Goal: Transaction & Acquisition: Purchase product/service

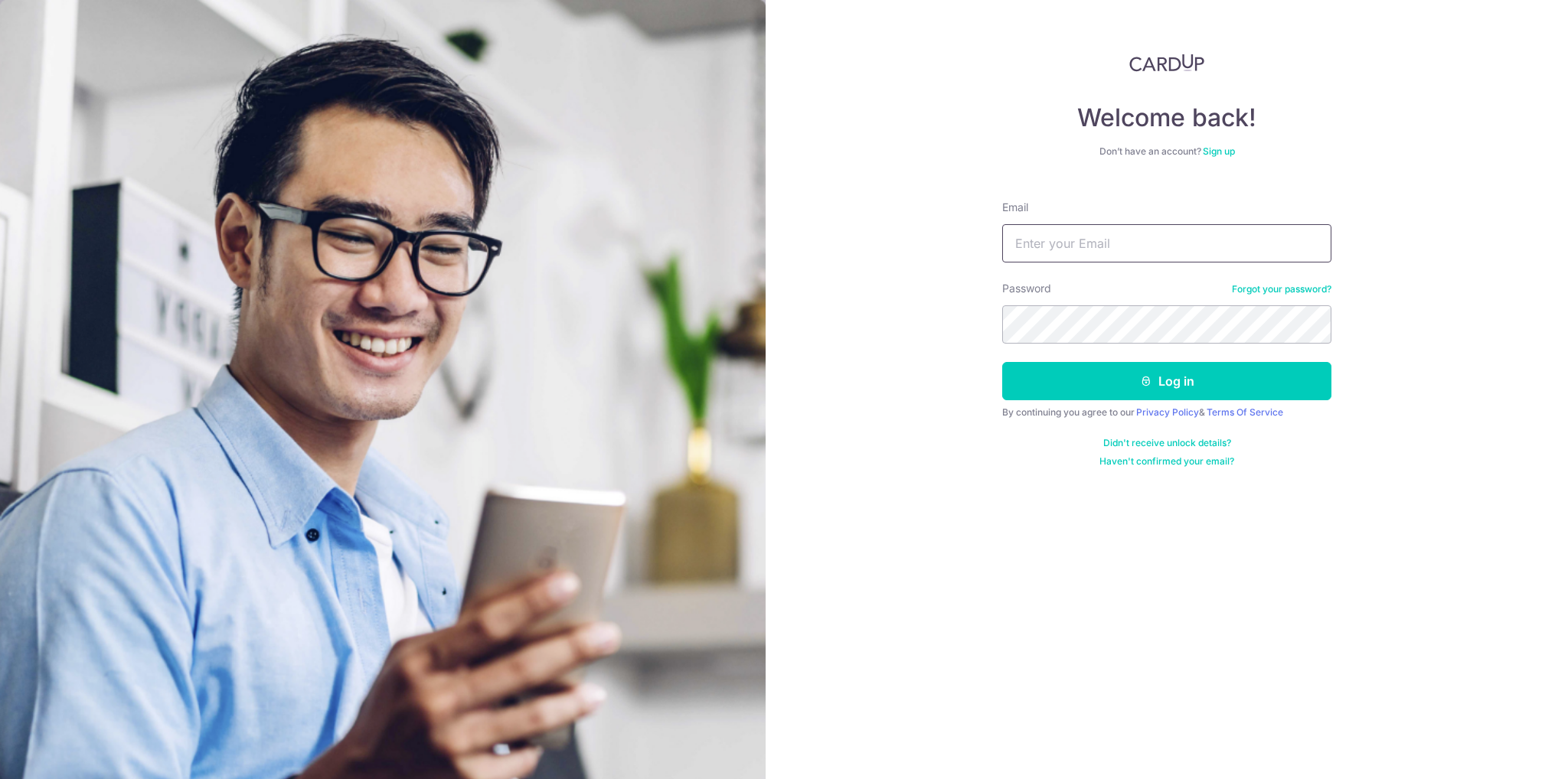
click at [1047, 239] on input "Email" at bounding box center [1166, 243] width 329 height 38
type input "eeileen.chan@gmail.com"
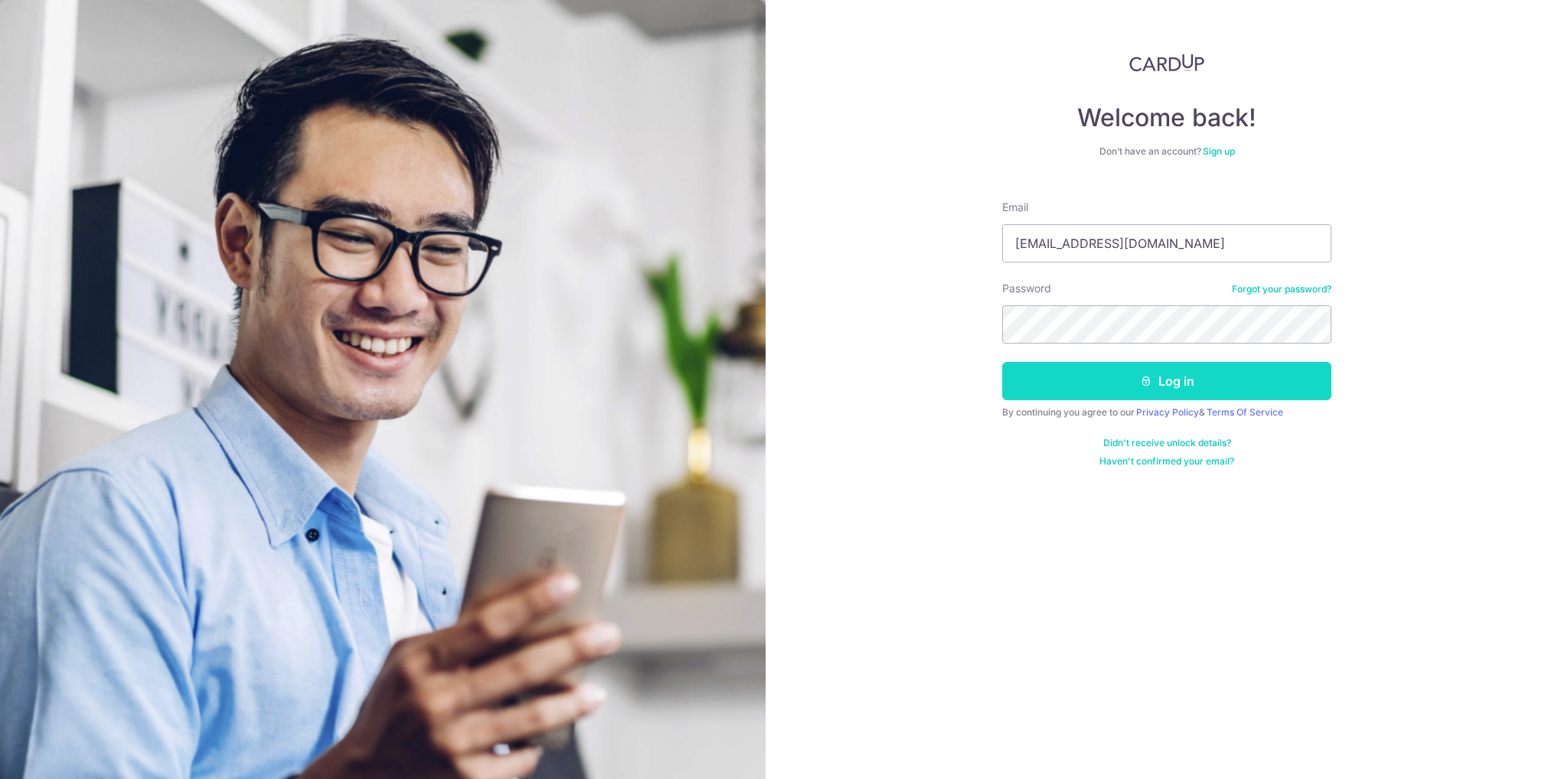
click at [1191, 374] on button "Log in" at bounding box center [1166, 381] width 329 height 38
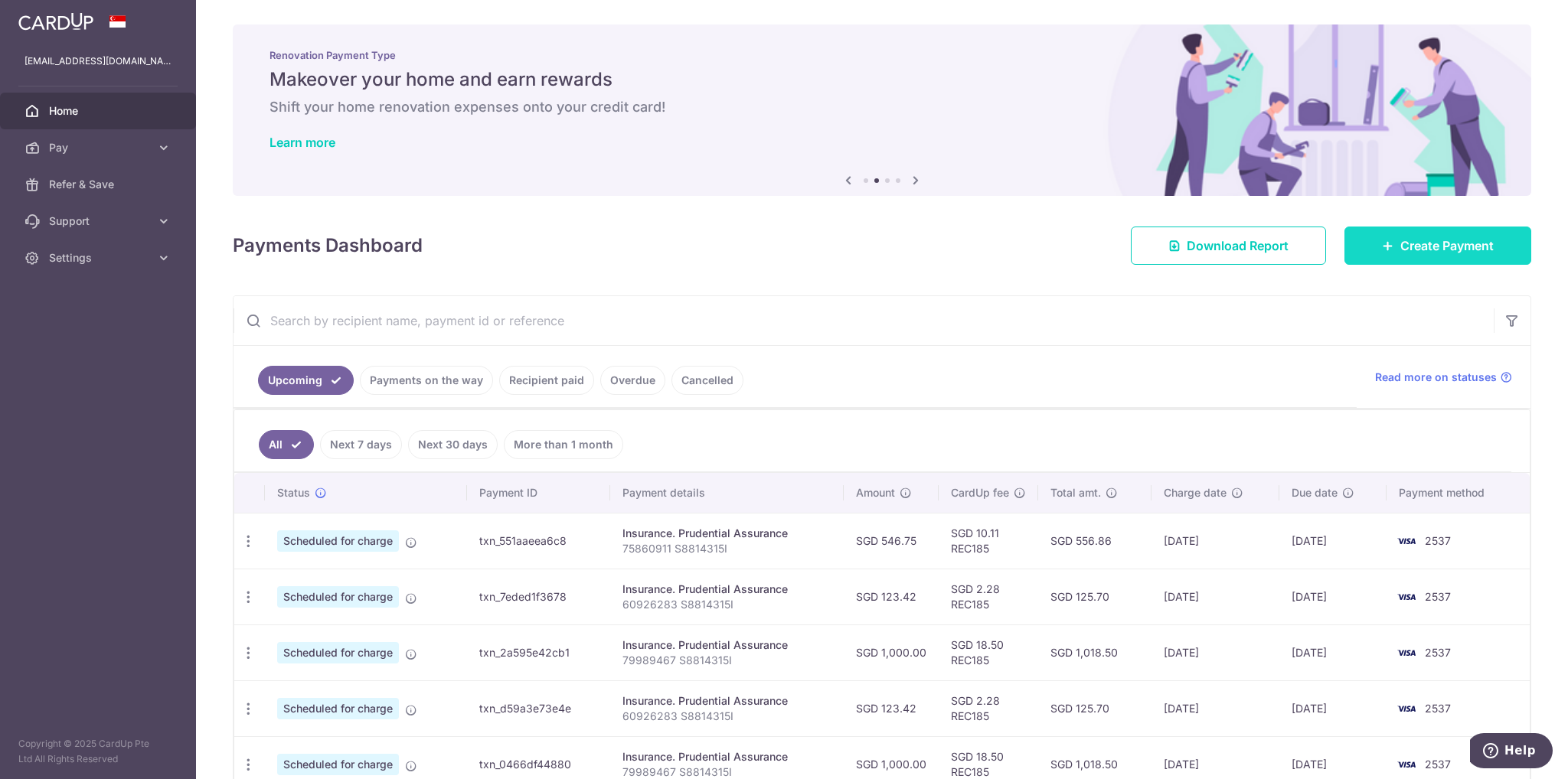
click at [1400, 252] on span "Create Payment" at bounding box center [1446, 245] width 93 height 18
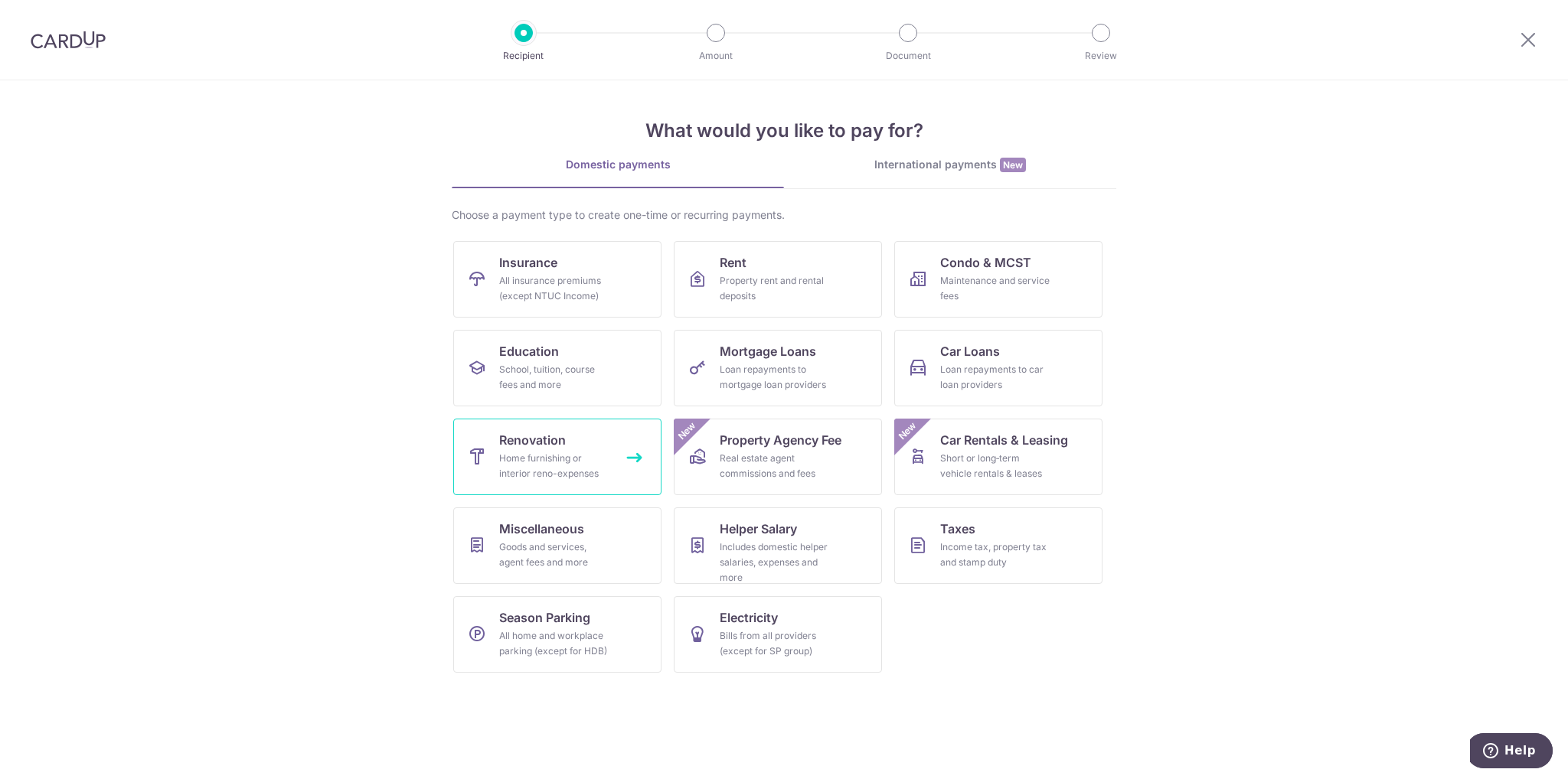
click at [611, 442] on link "Renovation Home furnishing or interior reno-expenses" at bounding box center [557, 456] width 208 height 77
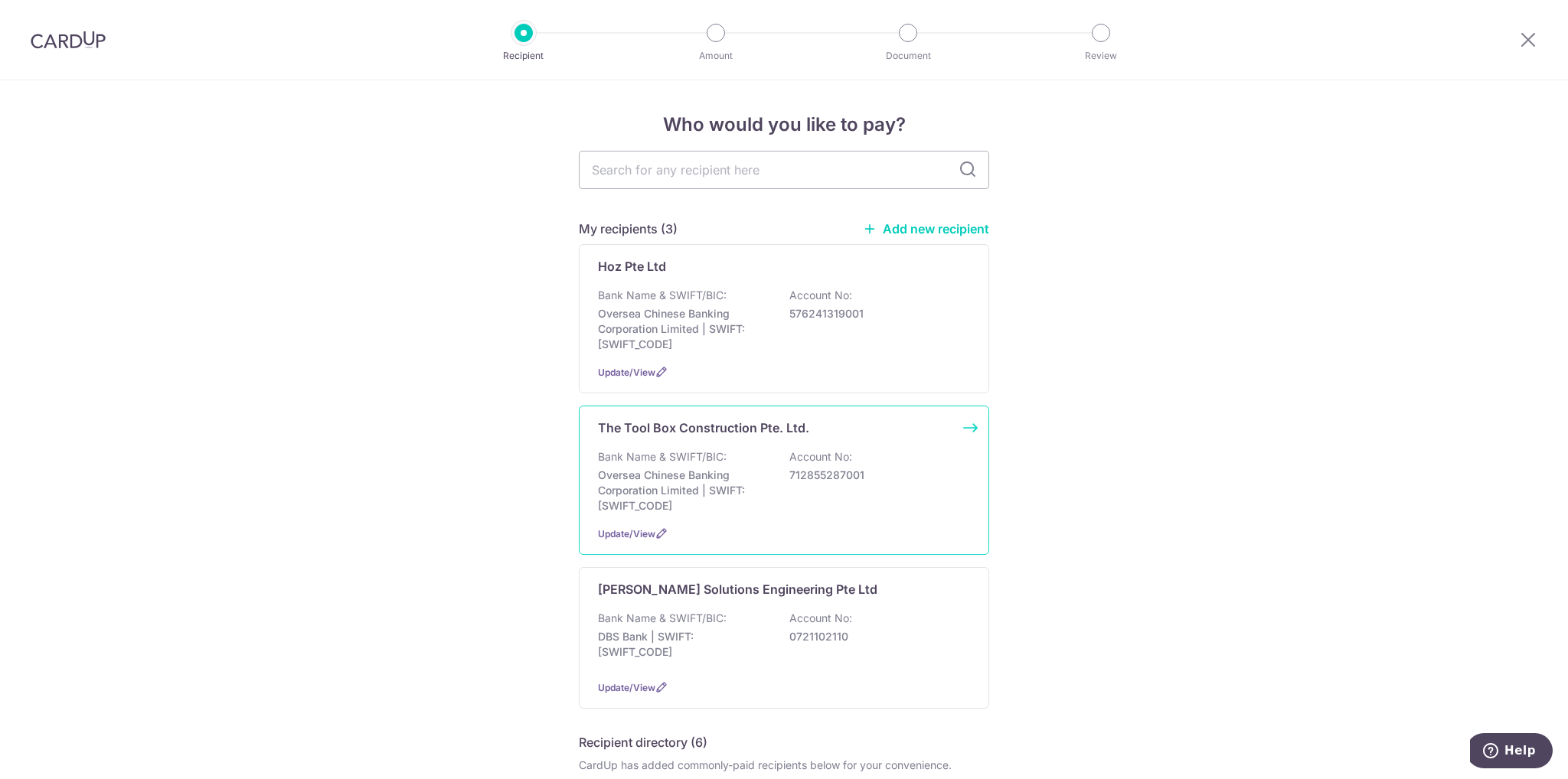
click at [763, 476] on p "Oversea Chinese Banking Corporation Limited | SWIFT: OCBCSGSGXXX" at bounding box center [683, 490] width 171 height 46
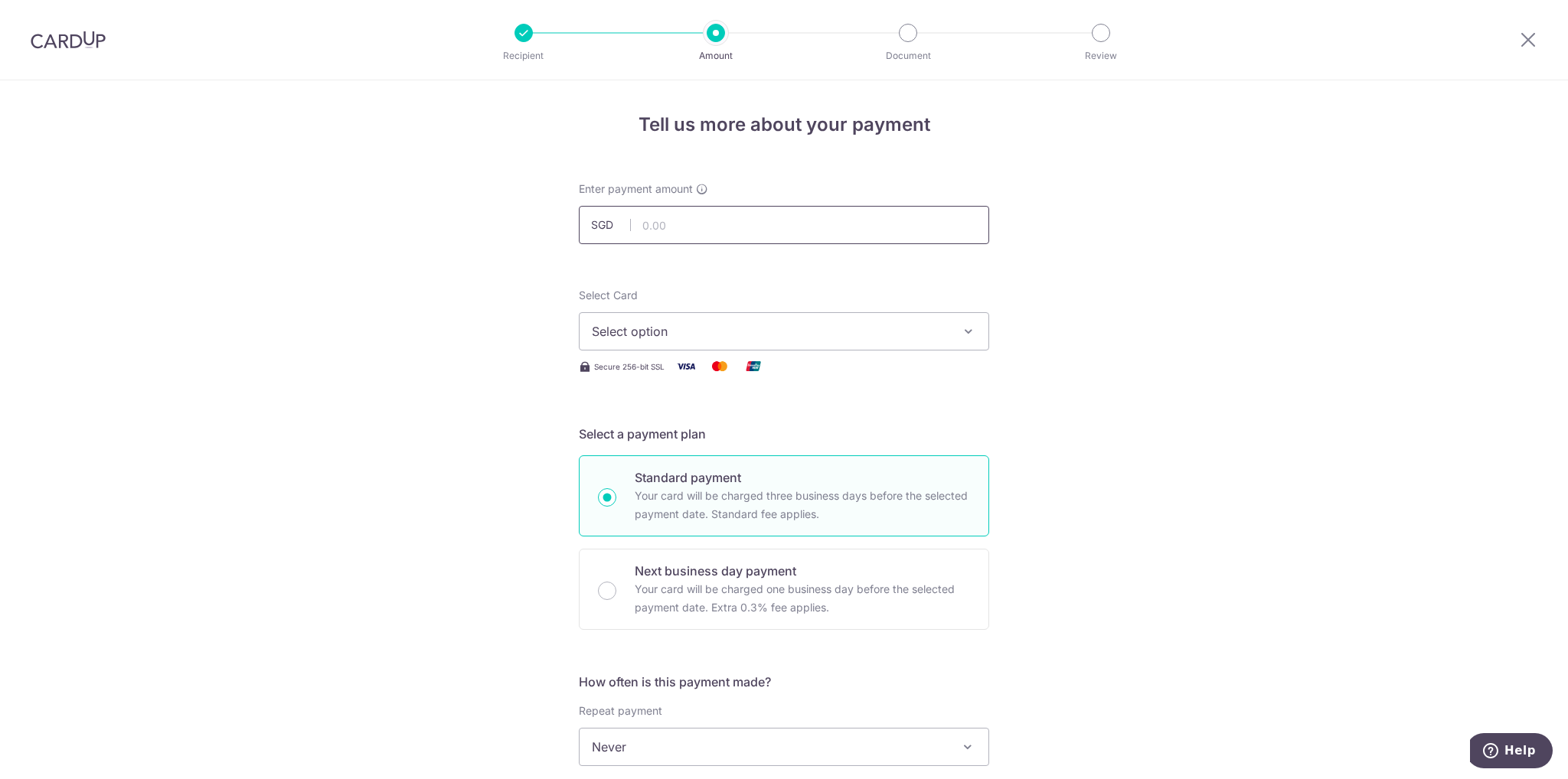
click at [745, 224] on input "text" at bounding box center [784, 225] width 410 height 38
type input "6,686.02"
click at [784, 334] on span "Select option" at bounding box center [770, 331] width 357 height 18
click at [768, 436] on span "**** 2537" at bounding box center [784, 440] width 384 height 18
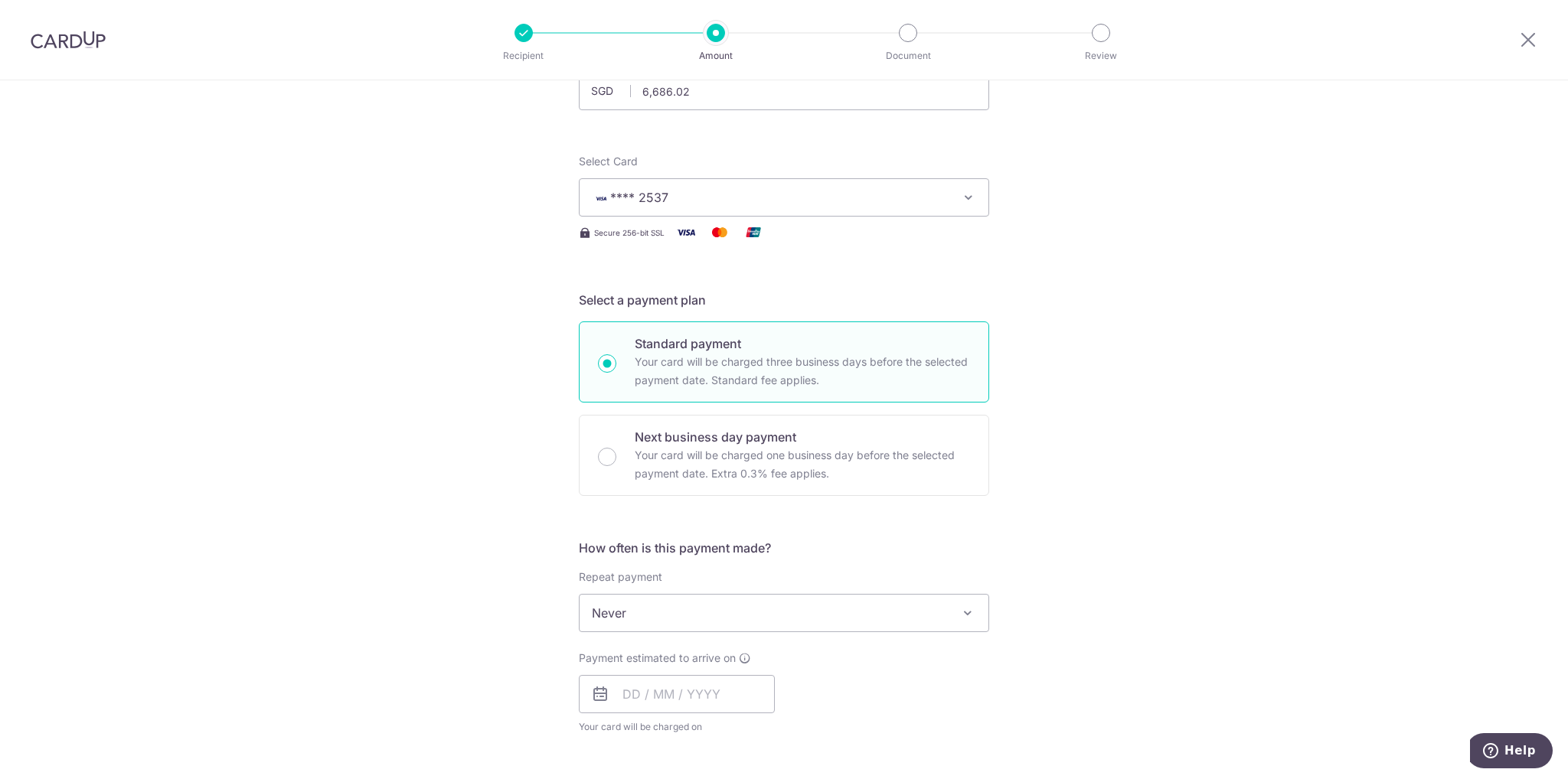
scroll to position [306, 0]
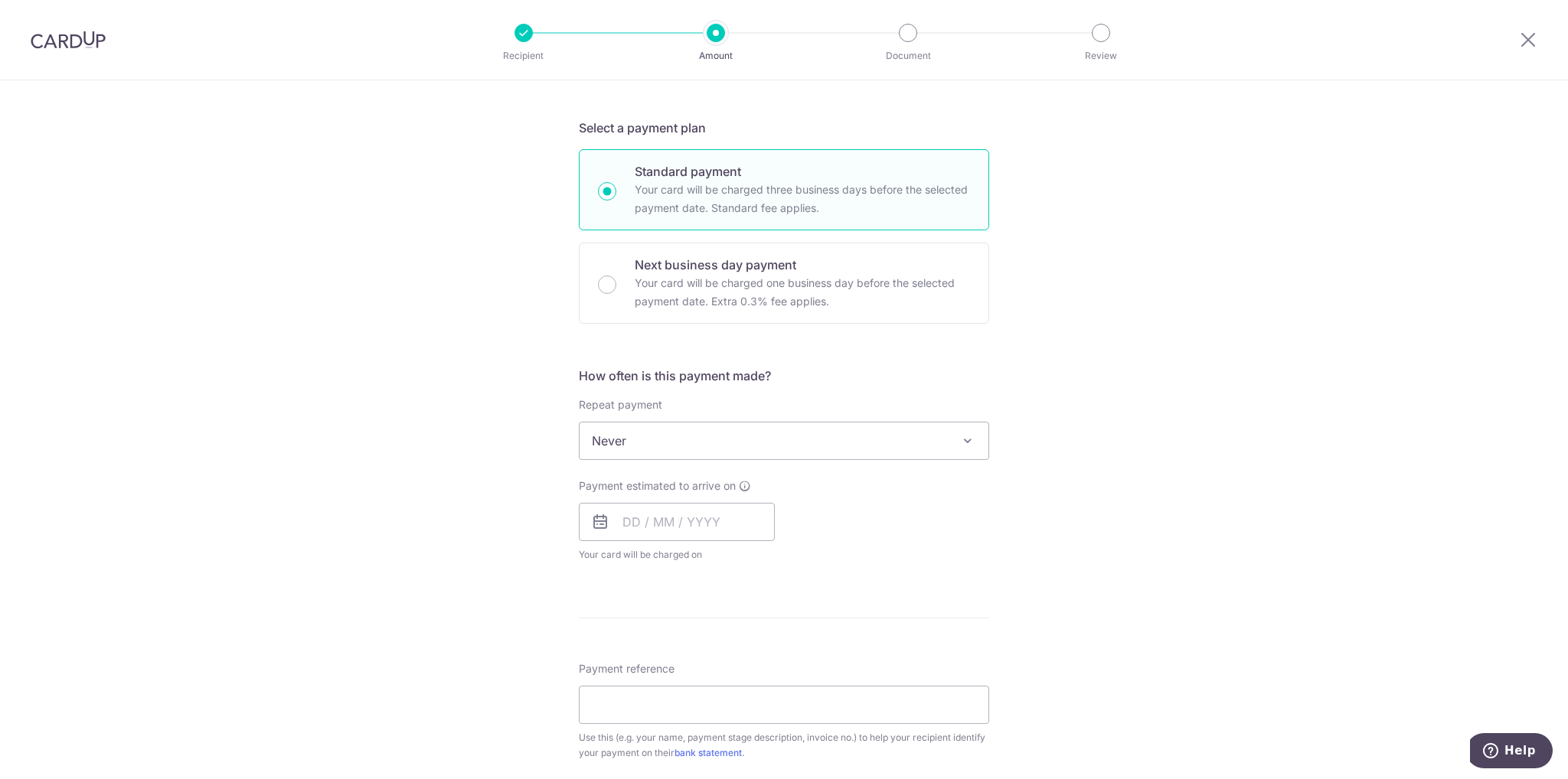
click at [872, 442] on span "Never" at bounding box center [784, 441] width 409 height 37
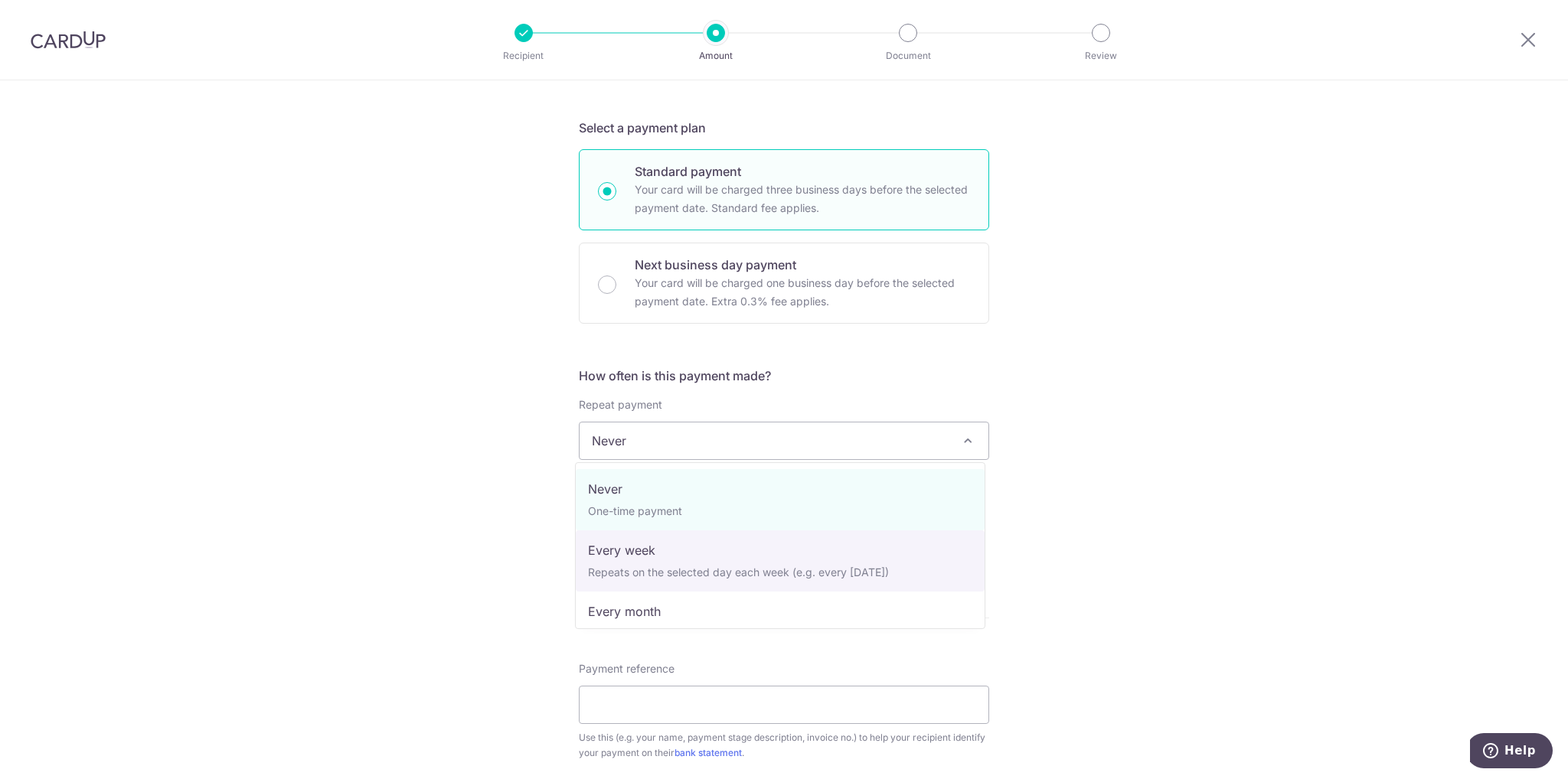
select select "2"
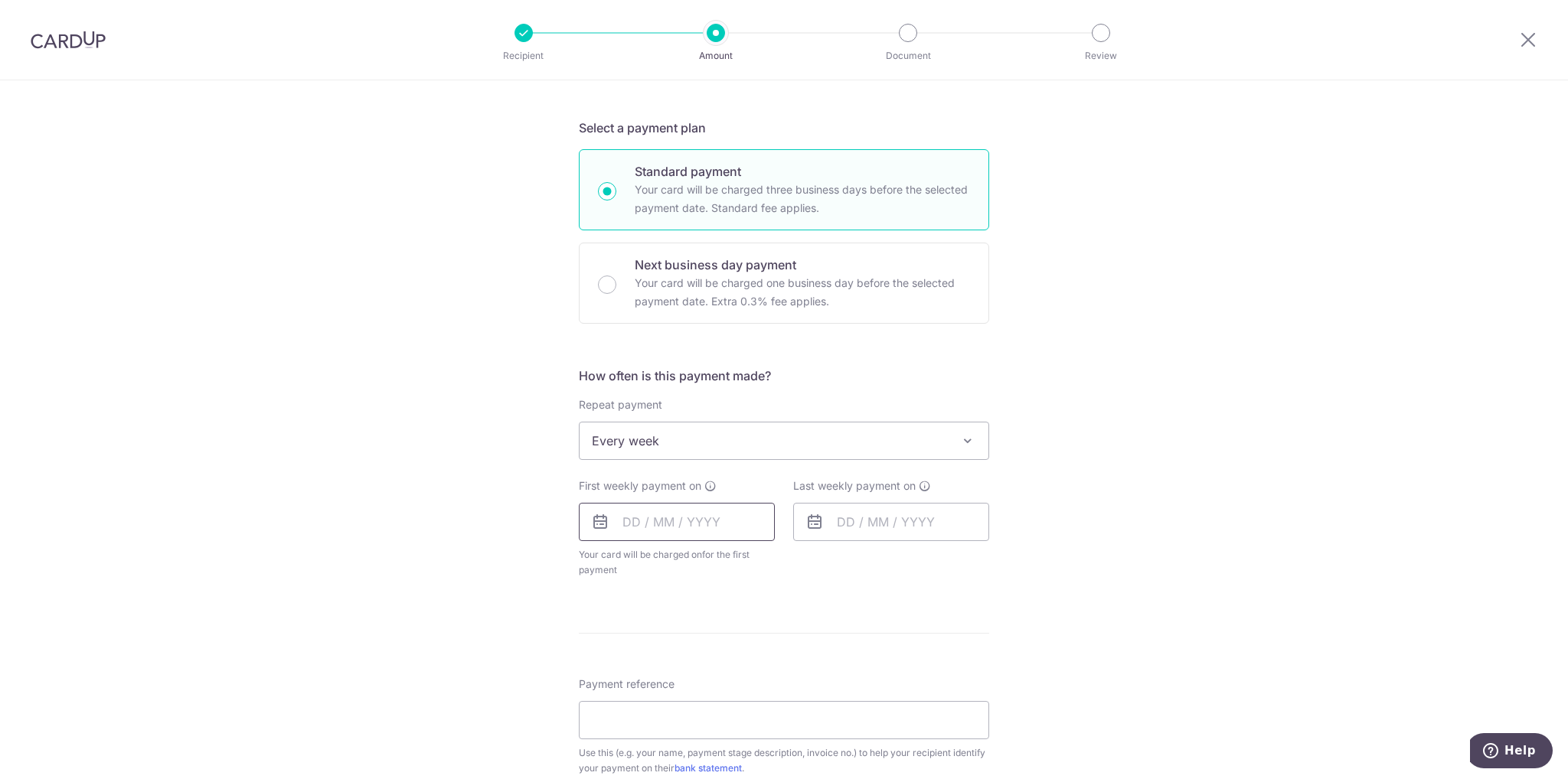
click at [695, 517] on input "text" at bounding box center [676, 522] width 196 height 38
click at [758, 631] on link "3" at bounding box center [763, 630] width 24 height 24
type input "[DATE]"
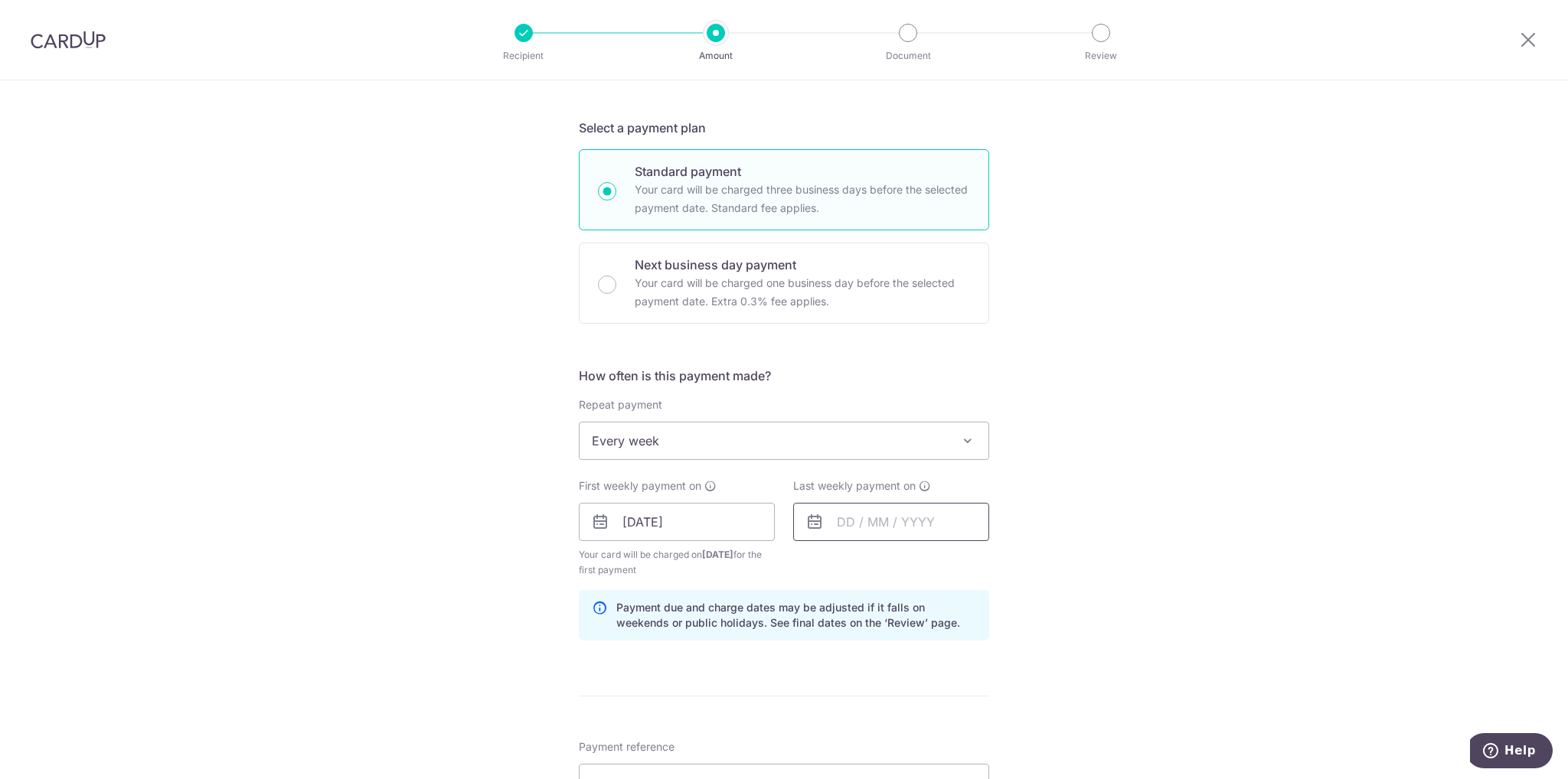
click at [833, 521] on input "text" at bounding box center [891, 522] width 196 height 38
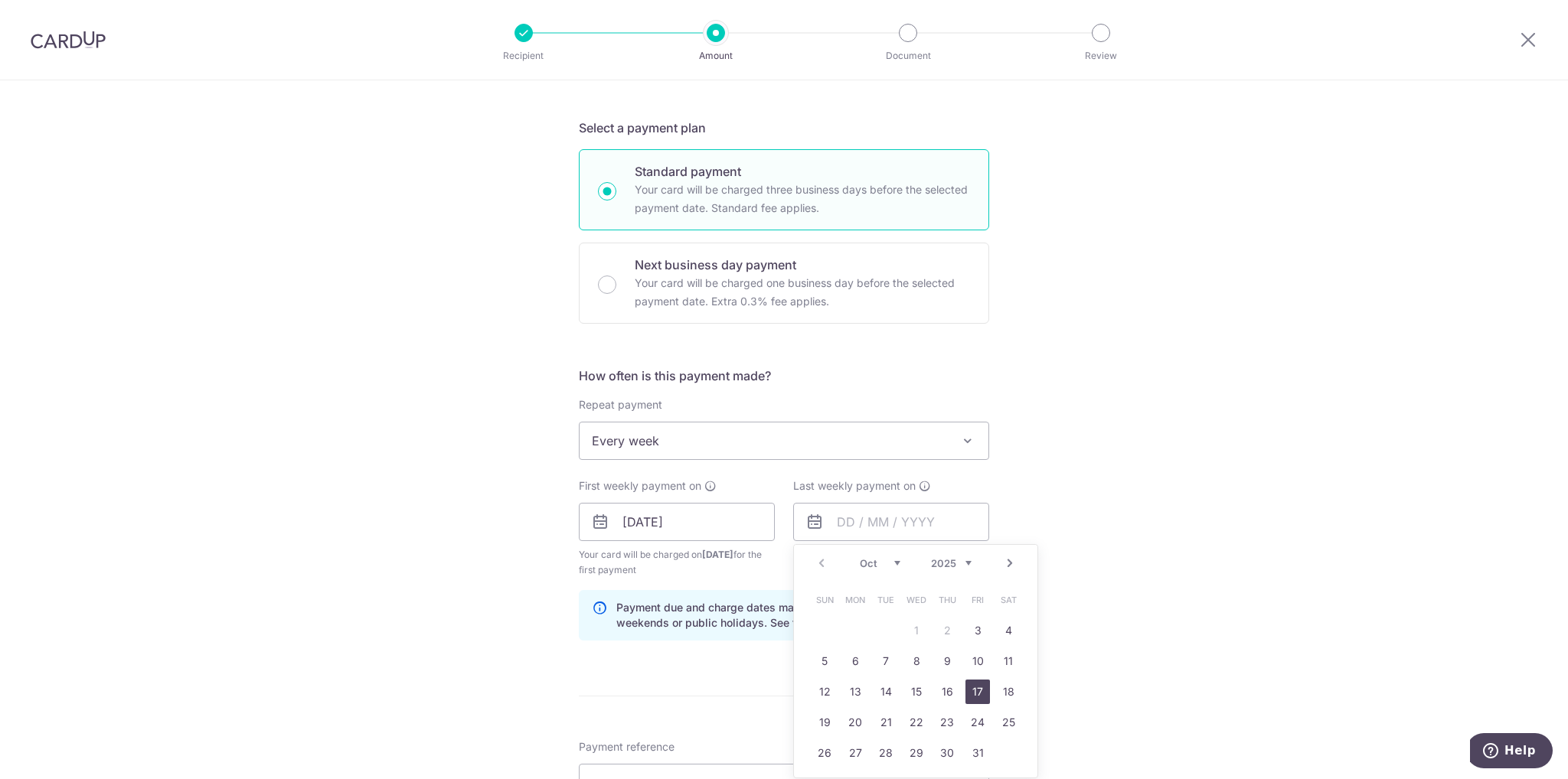
click at [974, 689] on link "17" at bounding box center [977, 692] width 24 height 24
type input "[DATE]"
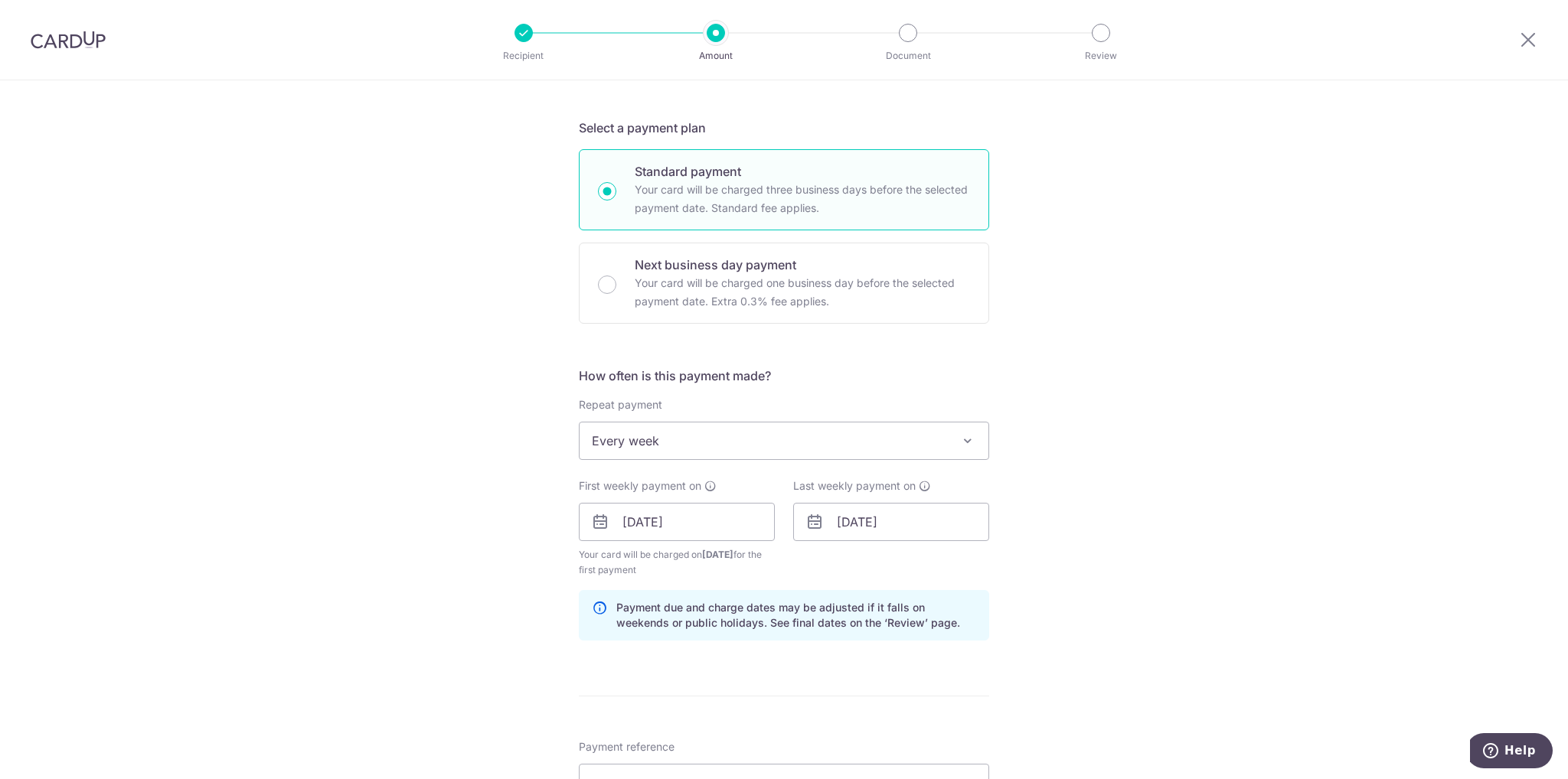
click at [1032, 557] on div "Tell us more about your payment Enter payment amount SGD 6,686.02 6686.02 Selec…" at bounding box center [784, 556] width 1568 height 1565
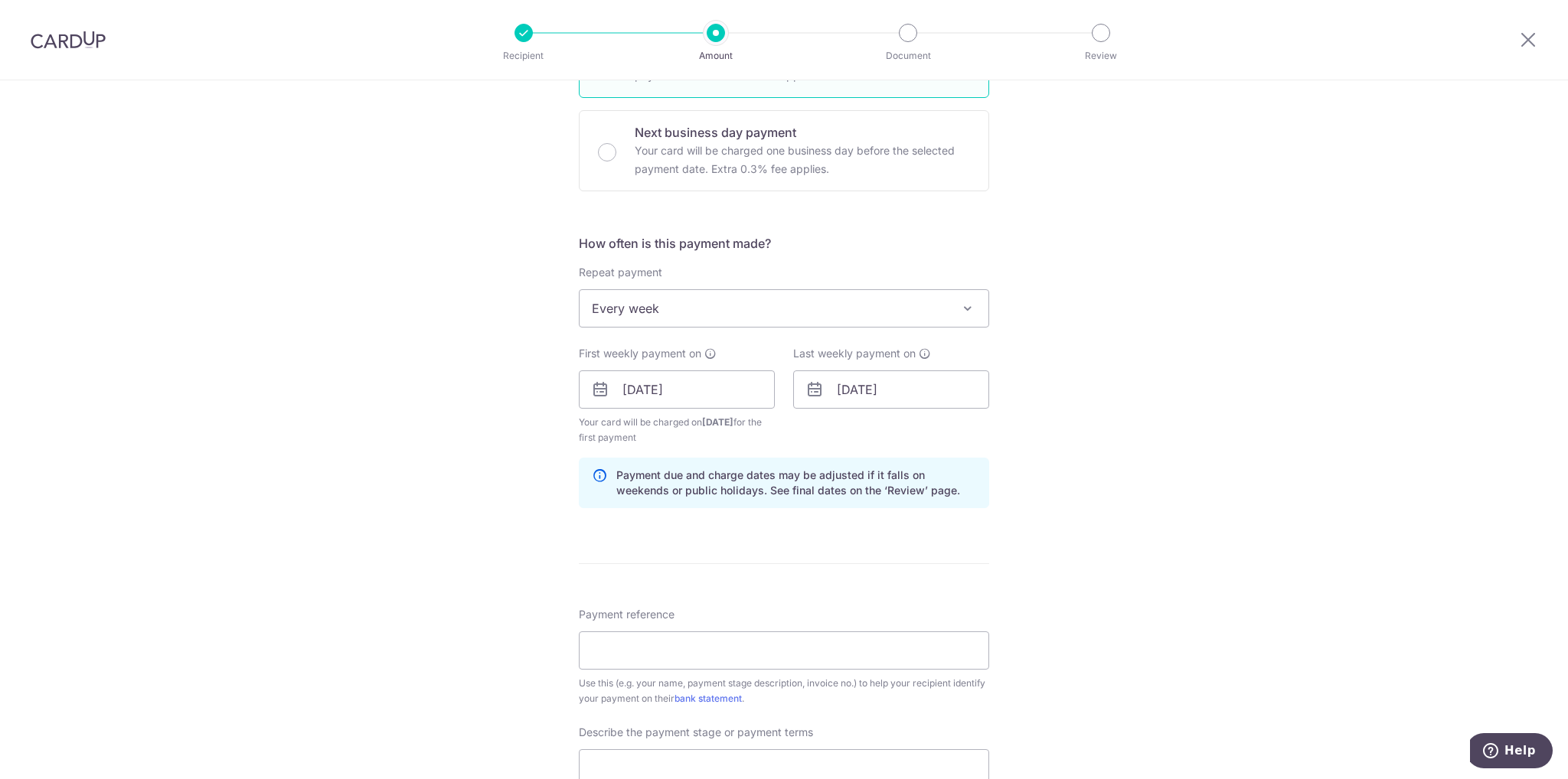
scroll to position [459, 0]
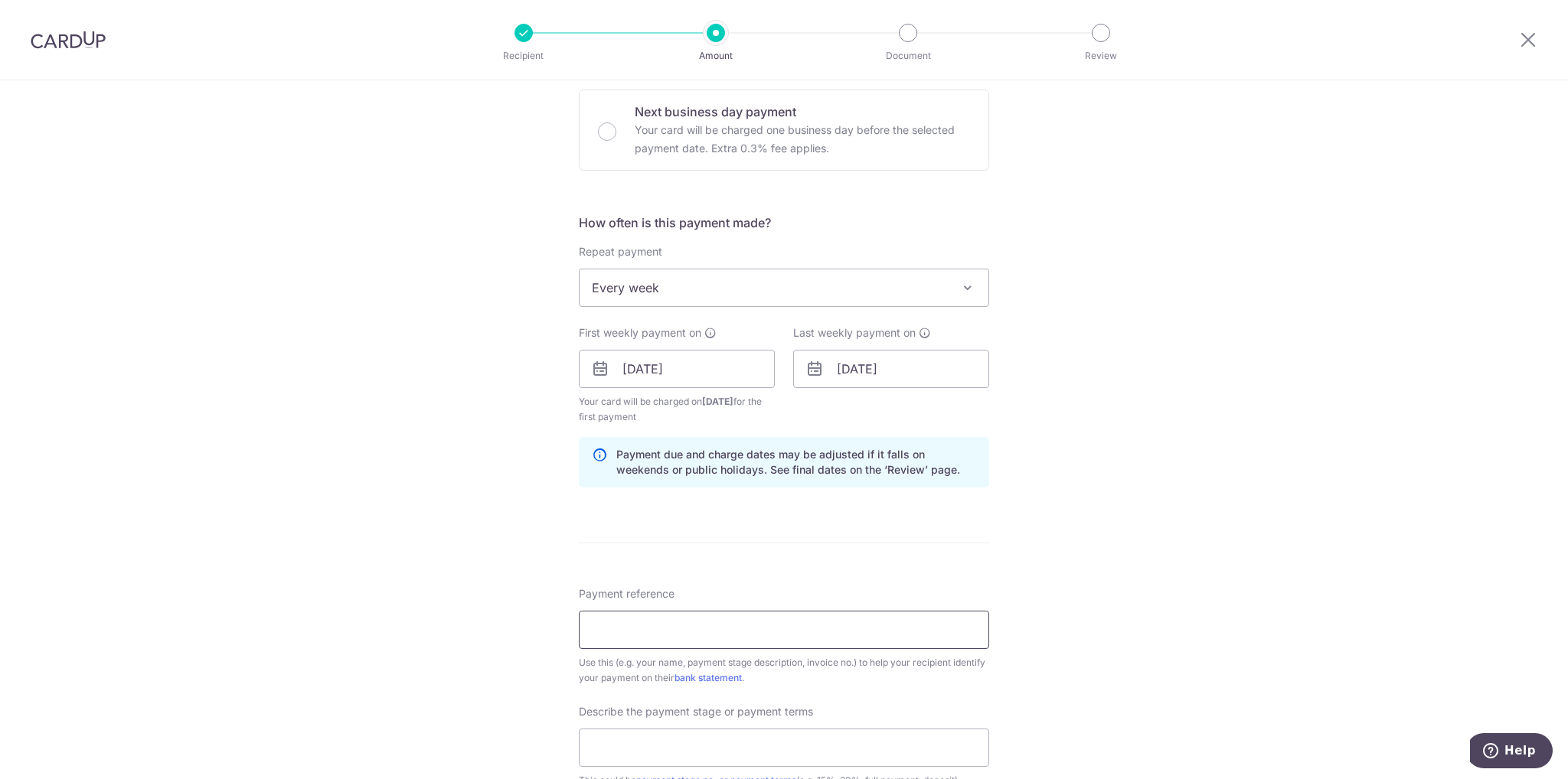
click at [757, 624] on input "Payment reference" at bounding box center [784, 629] width 410 height 38
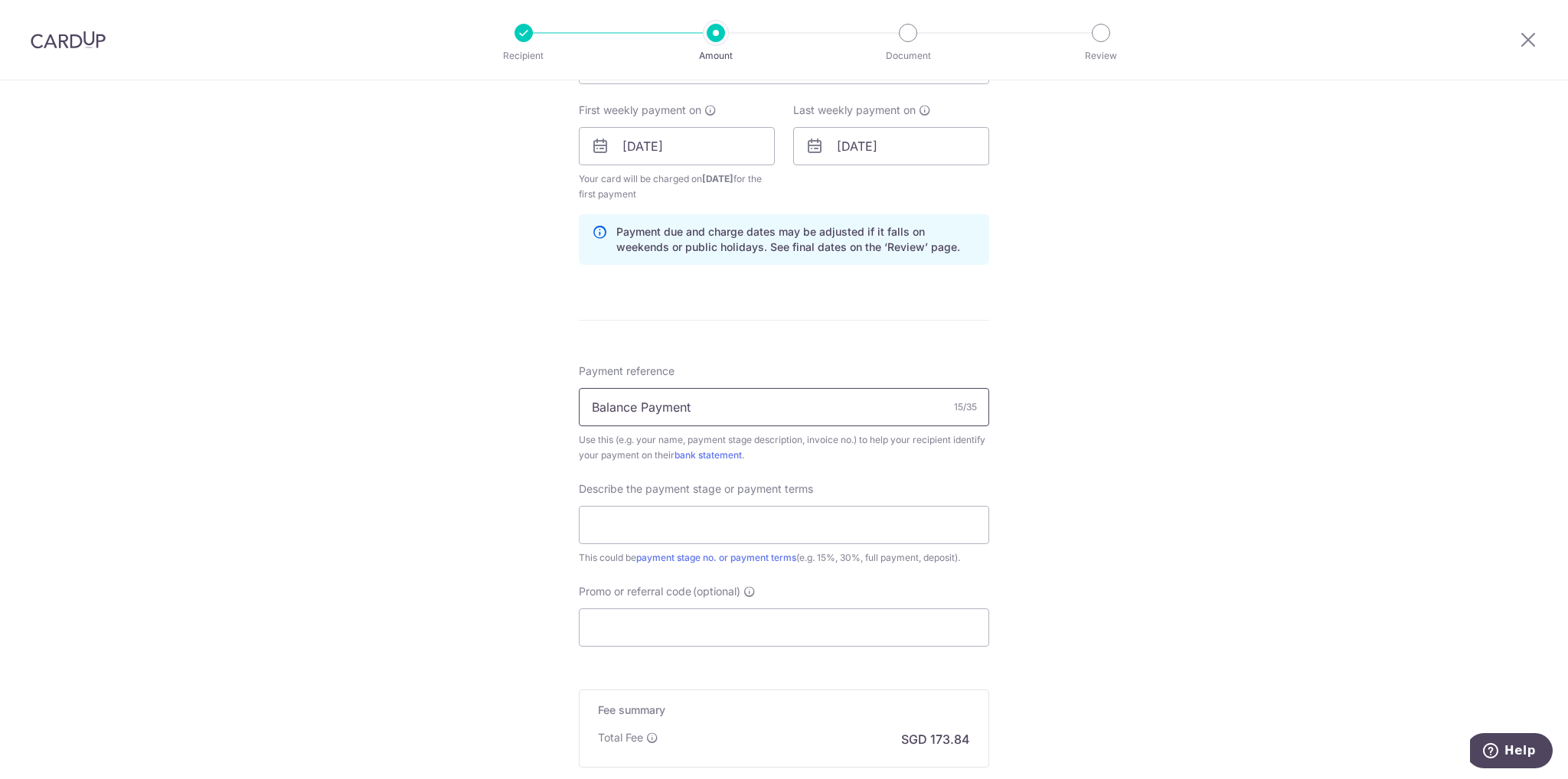
scroll to position [765, 0]
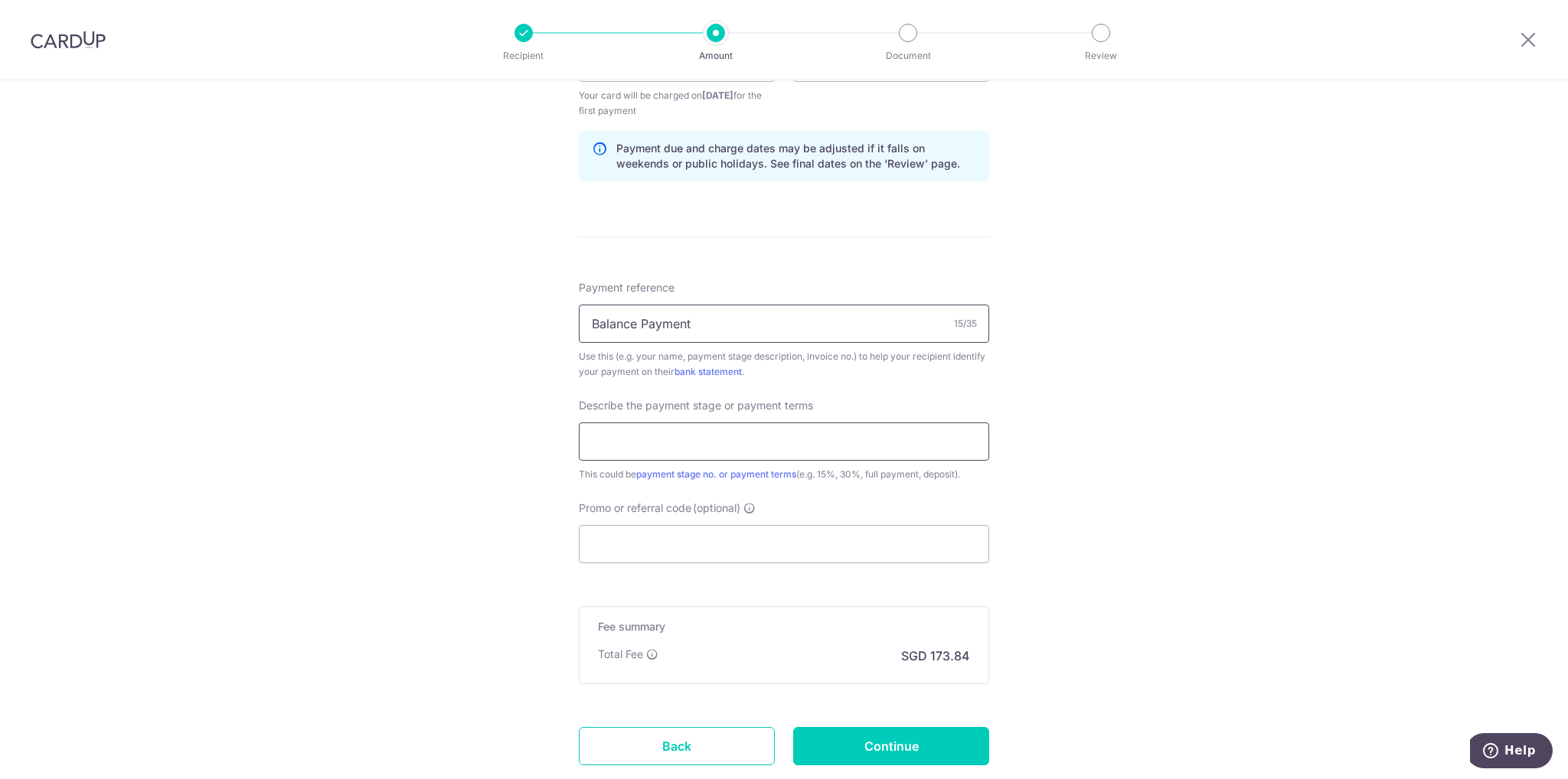
type input "Balance Payment"
click at [782, 442] on input "text" at bounding box center [784, 442] width 410 height 38
type input "Balance"
drag, startPoint x: 667, startPoint y: 322, endPoint x: 441, endPoint y: 301, distance: 227.0
click at [441, 301] on div "Tell us more about your payment Enter payment amount SGD 6,686.02 6686.02 Selec…" at bounding box center [784, 97] width 1568 height 1565
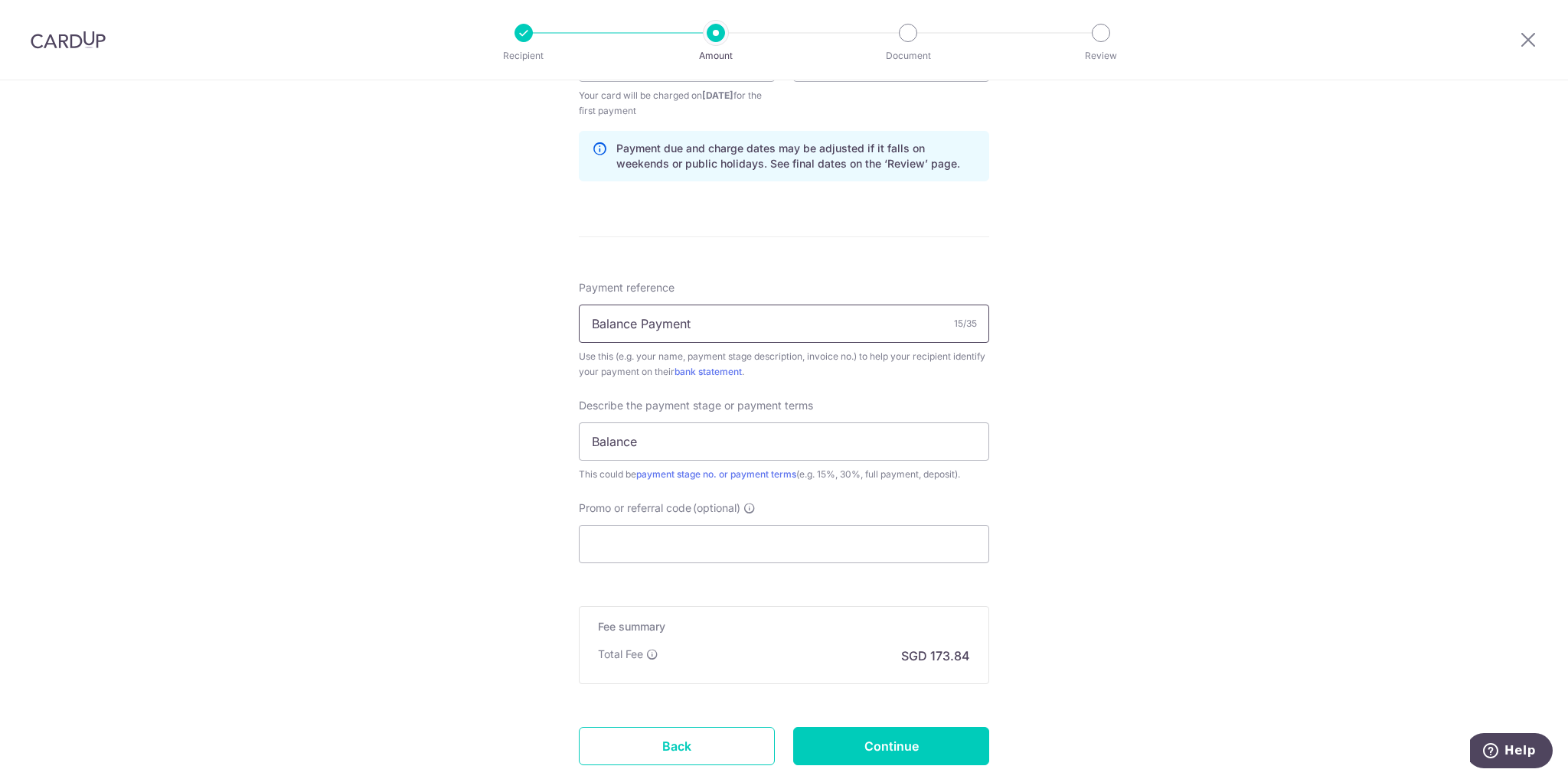
paste input "INV-0853"
type input "INV-0853"
click at [671, 436] on input "Balance" at bounding box center [784, 442] width 410 height 38
click at [694, 535] on input "Promo or referral code (optional)" at bounding box center [784, 544] width 410 height 38
paste input "3HOME25R"
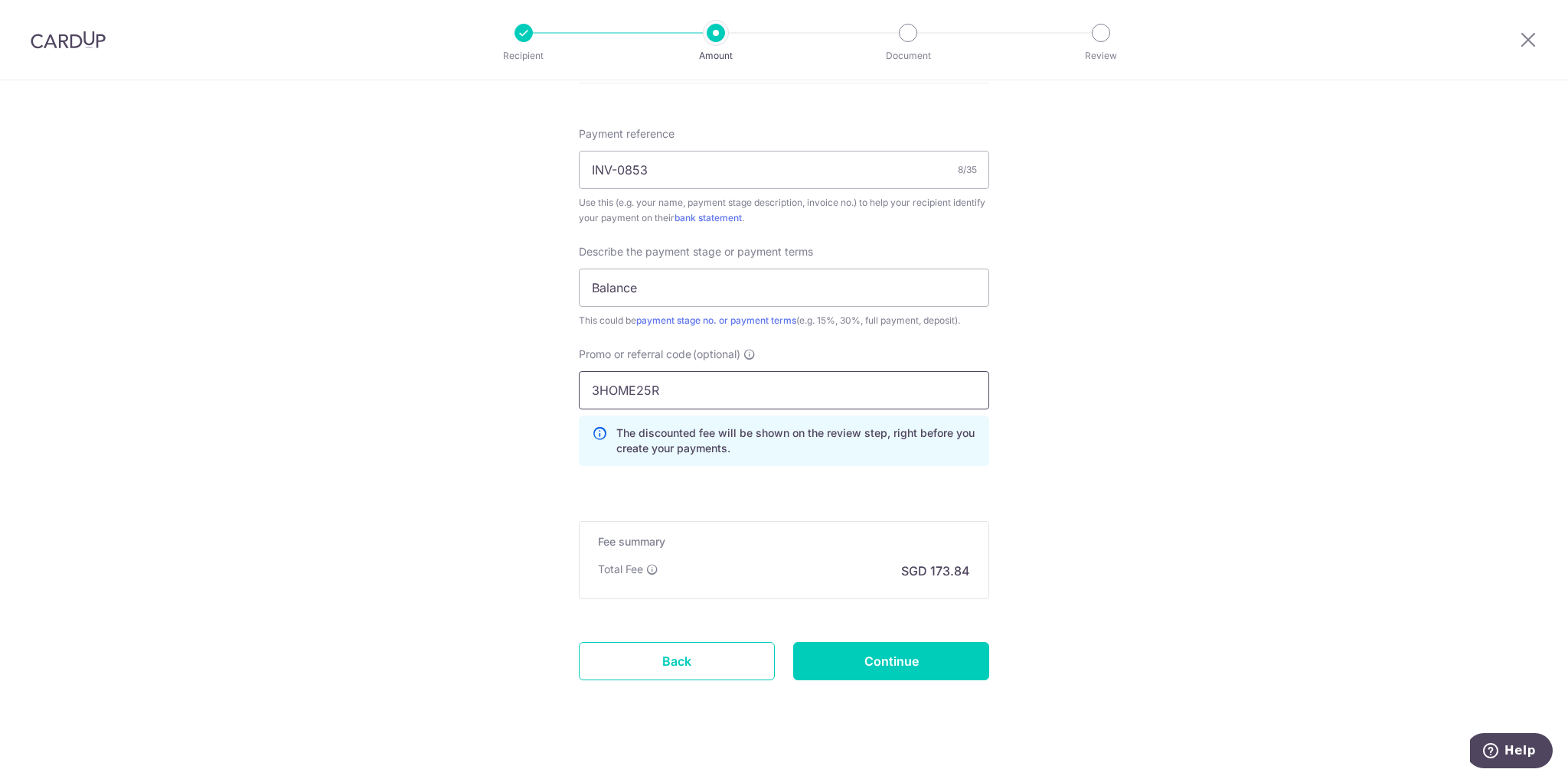
scroll to position [933, 0]
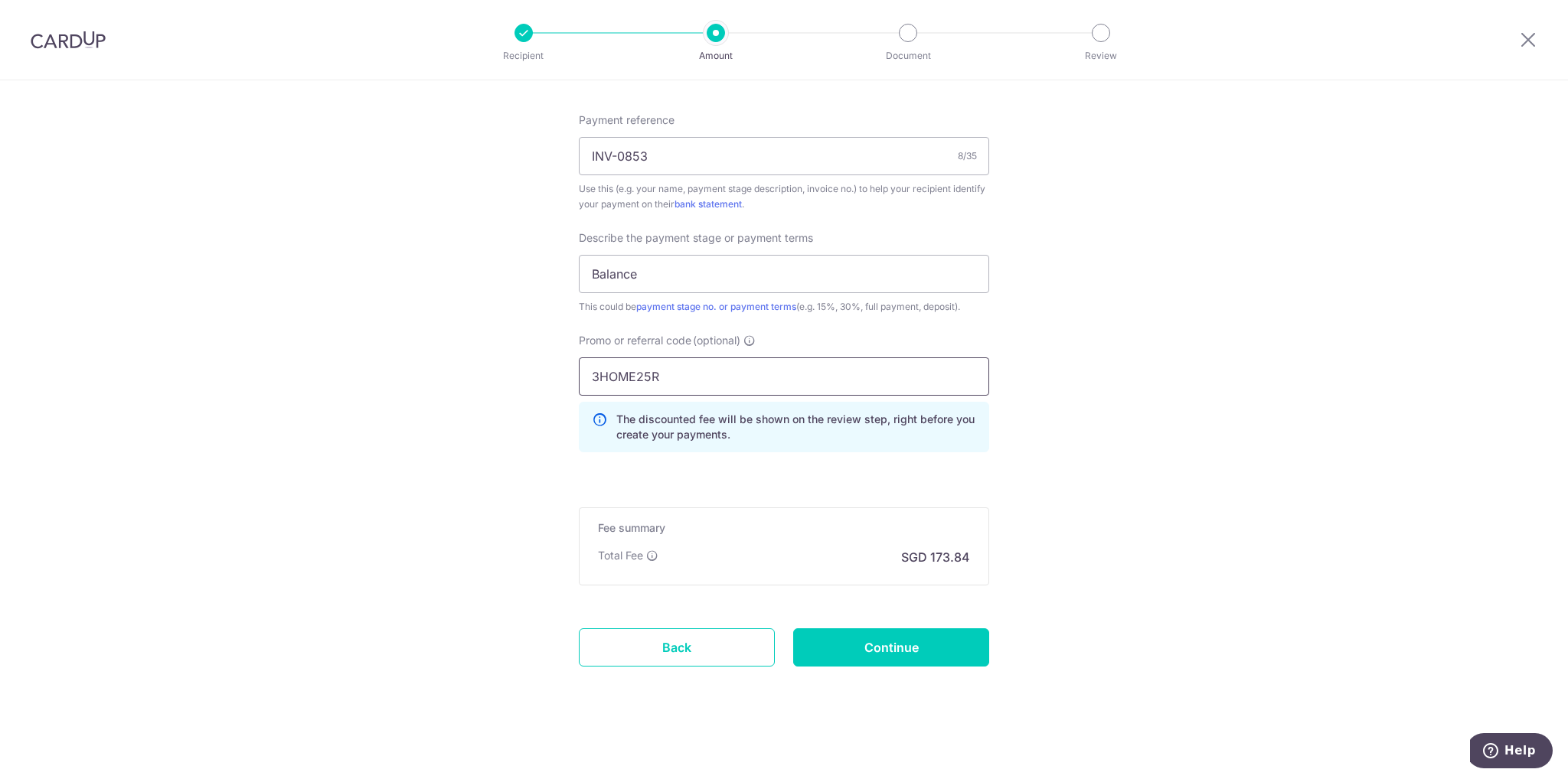
type input "3HOME25R"
click at [904, 656] on input "Continue" at bounding box center [891, 648] width 196 height 38
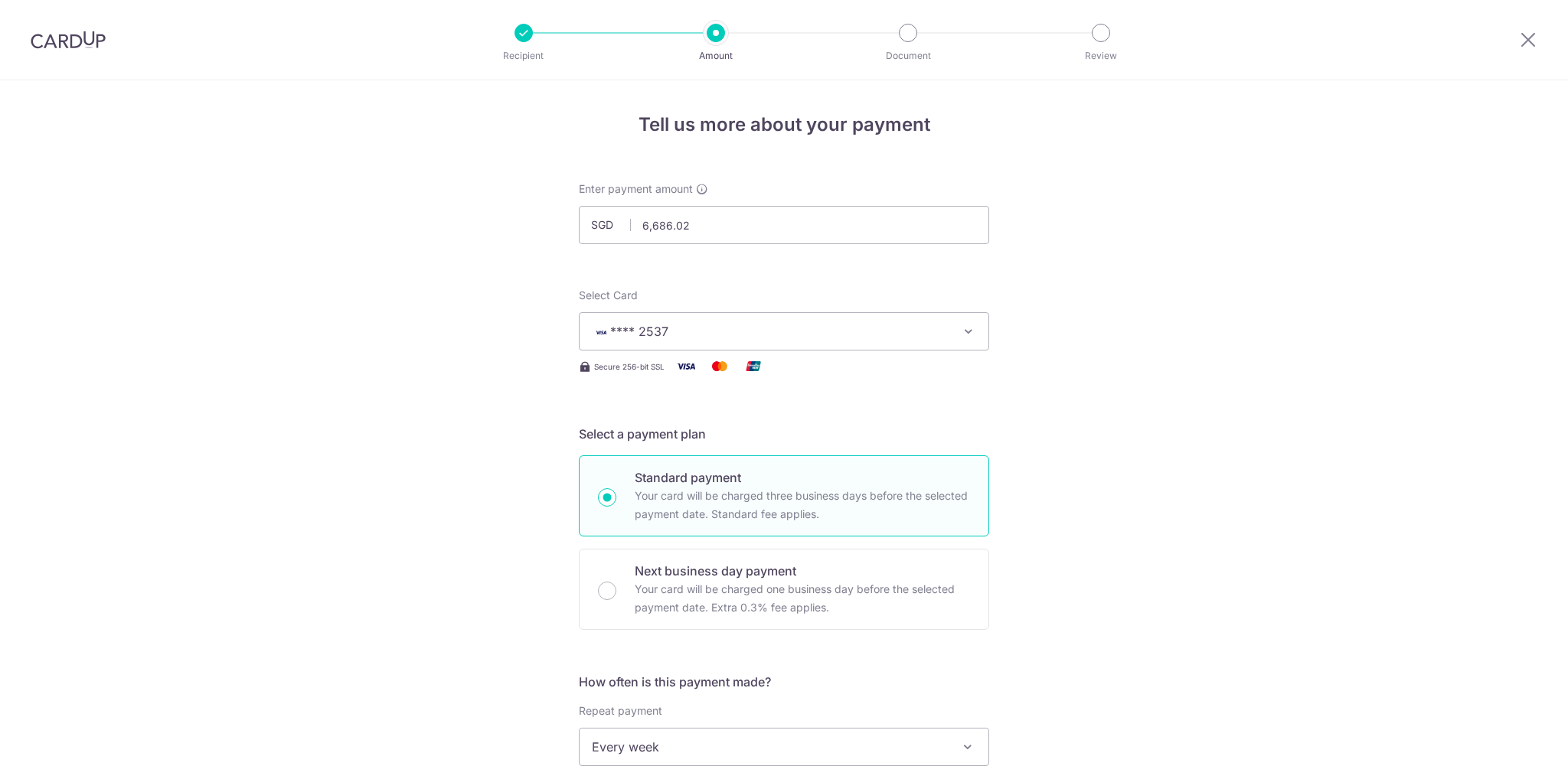
scroll to position [876, 0]
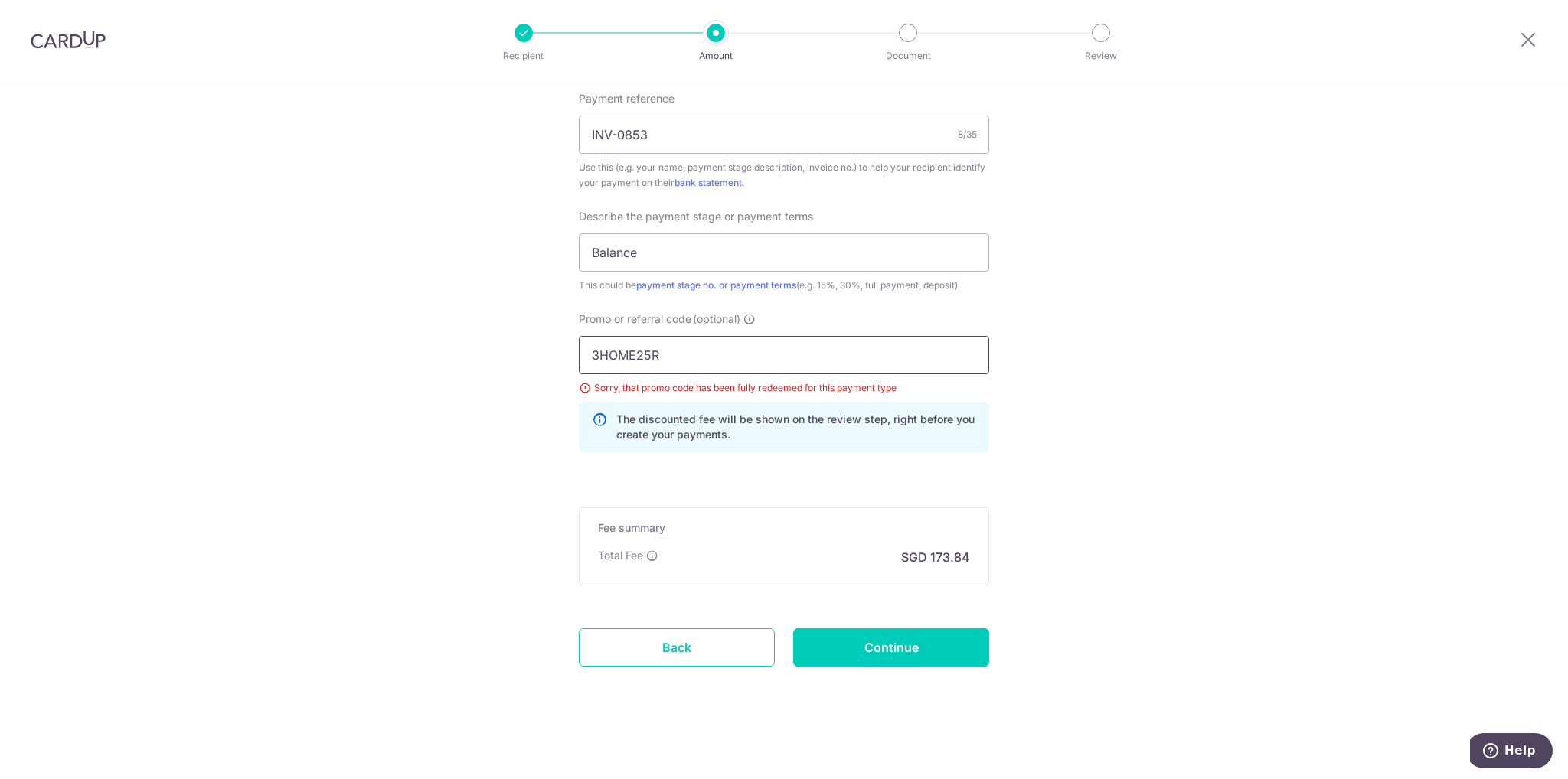
click at [713, 342] on input "3HOME25R" at bounding box center [784, 355] width 410 height 38
drag, startPoint x: 667, startPoint y: 348, endPoint x: 463, endPoint y: 331, distance: 204.7
paste input "REC185"
type input "REC185"
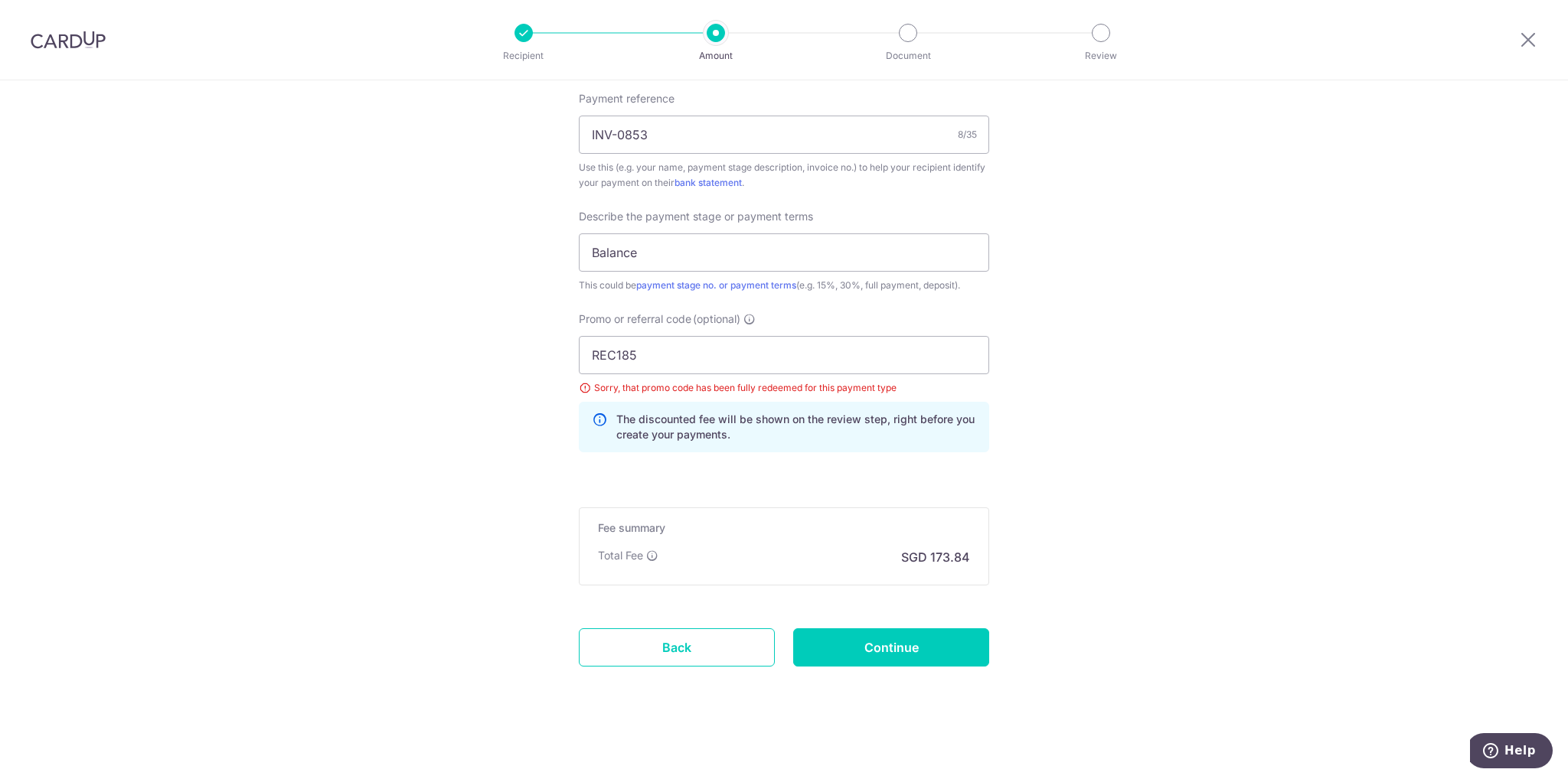
drag, startPoint x: 1001, startPoint y: 448, endPoint x: 881, endPoint y: 615, distance: 205.6
click at [893, 649] on input "Continue" at bounding box center [891, 648] width 196 height 38
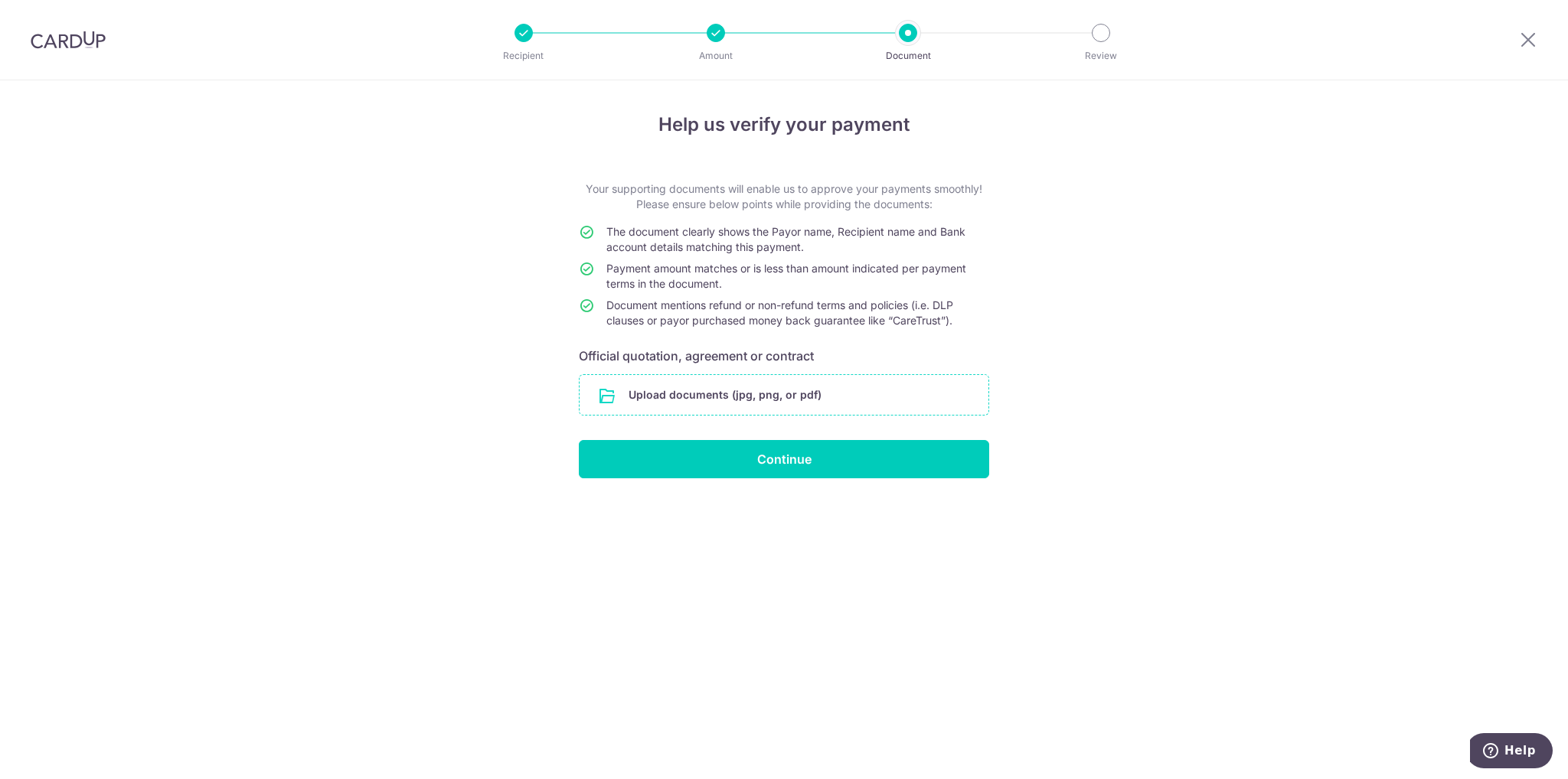
click at [797, 386] on input "file" at bounding box center [784, 395] width 409 height 40
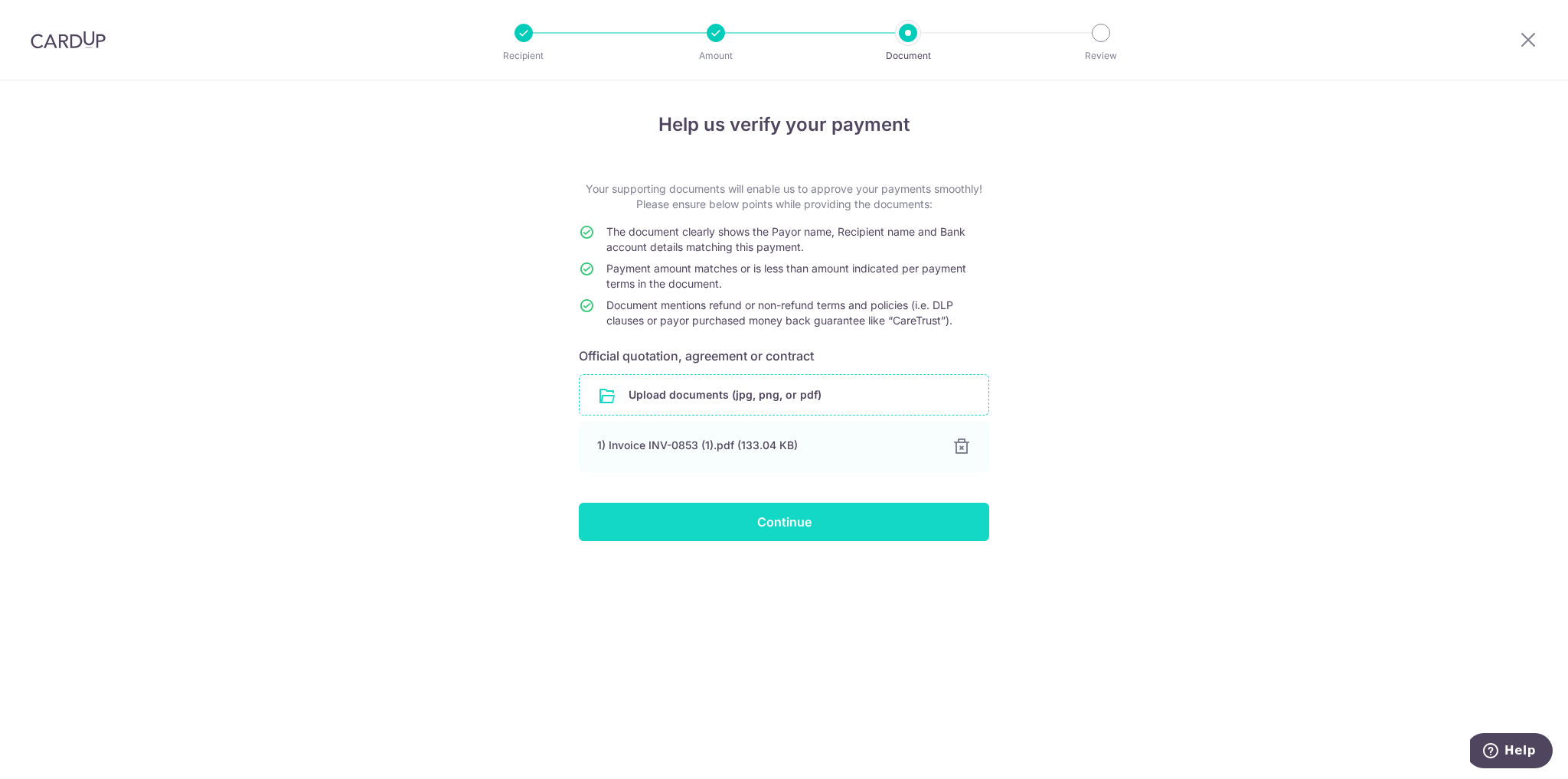
click at [893, 516] on input "Continue" at bounding box center [784, 522] width 410 height 38
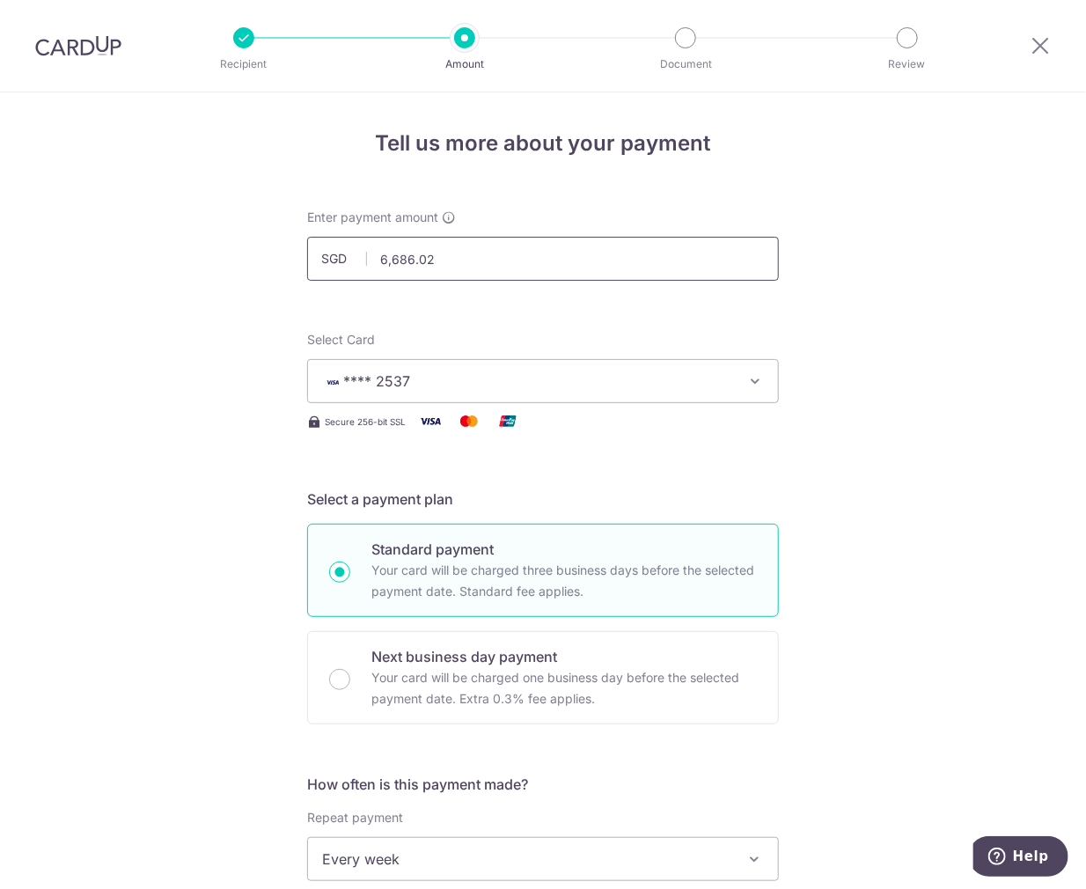
drag, startPoint x: 472, startPoint y: 268, endPoint x: 354, endPoint y: 259, distance: 118.3
click at [331, 268] on input "6,686.02" at bounding box center [543, 259] width 472 height 44
type input "2,228.67"
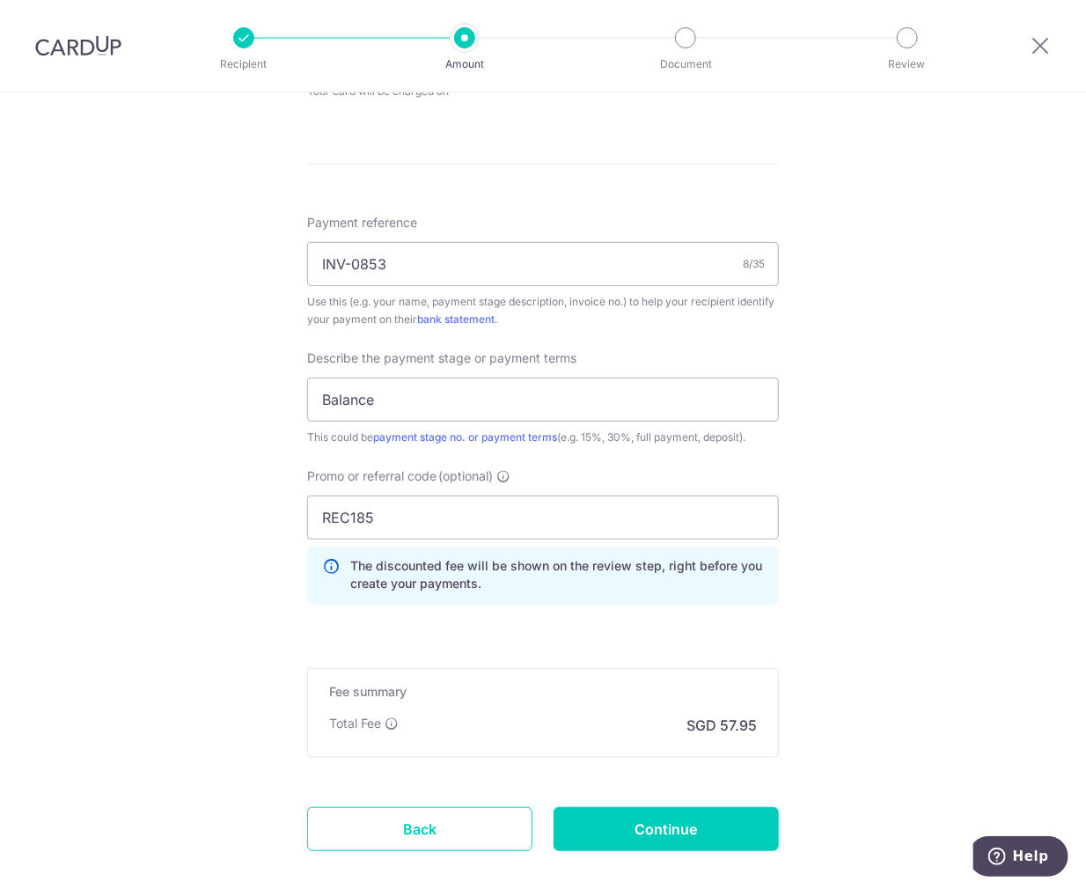
scroll to position [989, 0]
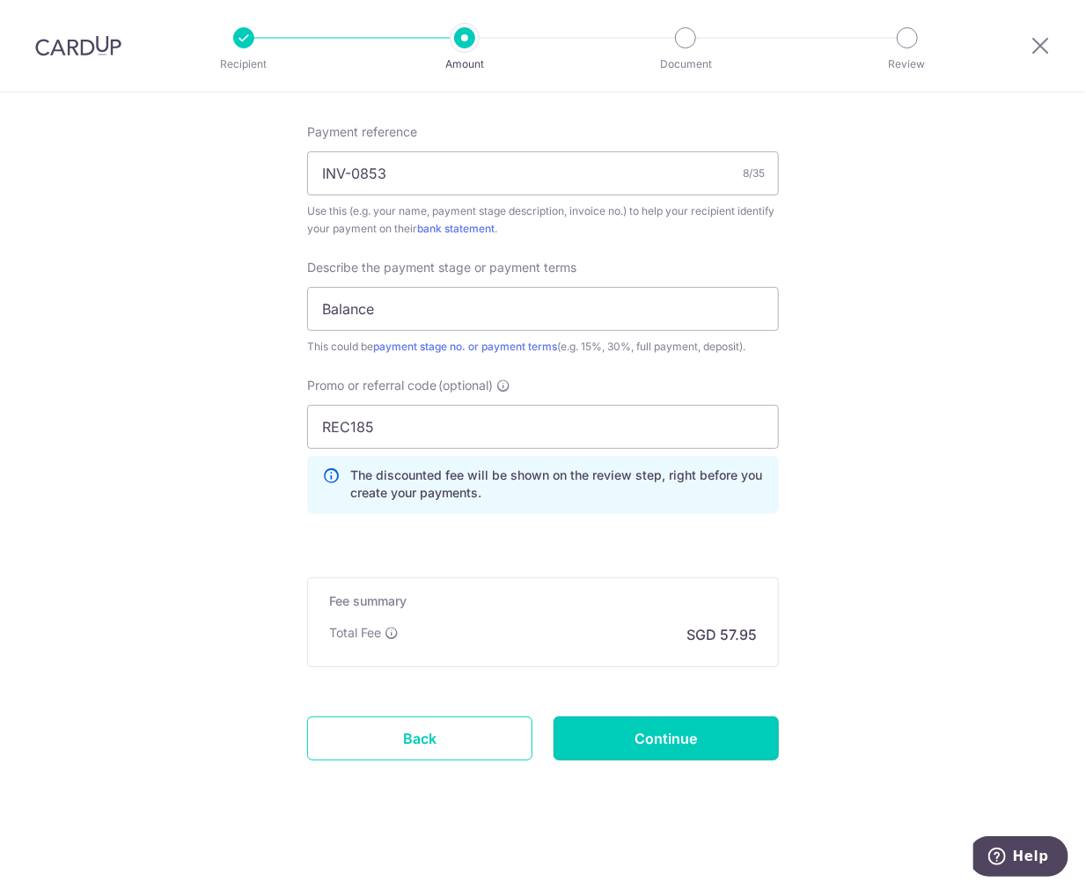
click at [718, 737] on input "Continue" at bounding box center [666, 738] width 225 height 44
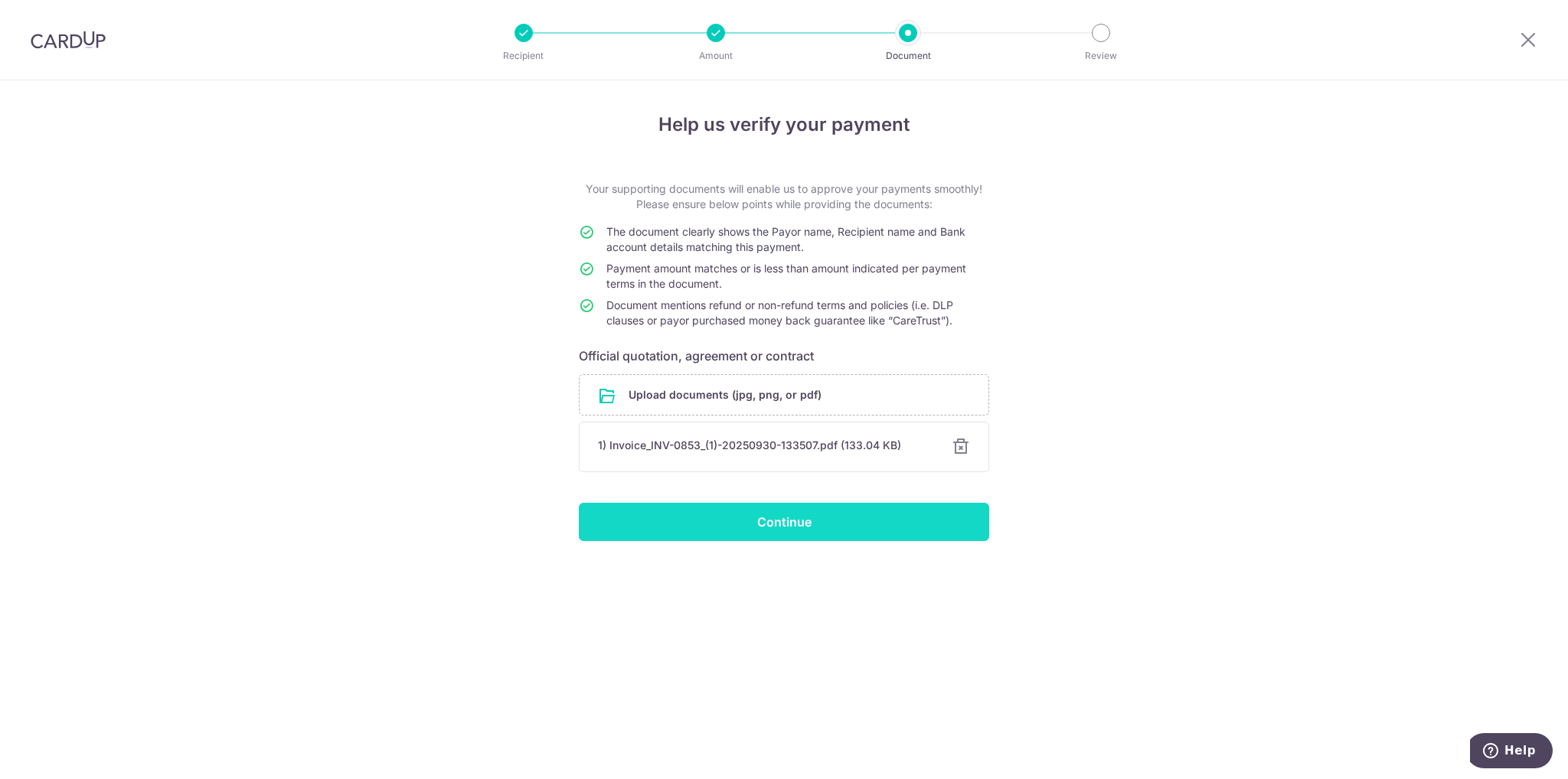
click at [817, 533] on input "Continue" at bounding box center [784, 522] width 410 height 38
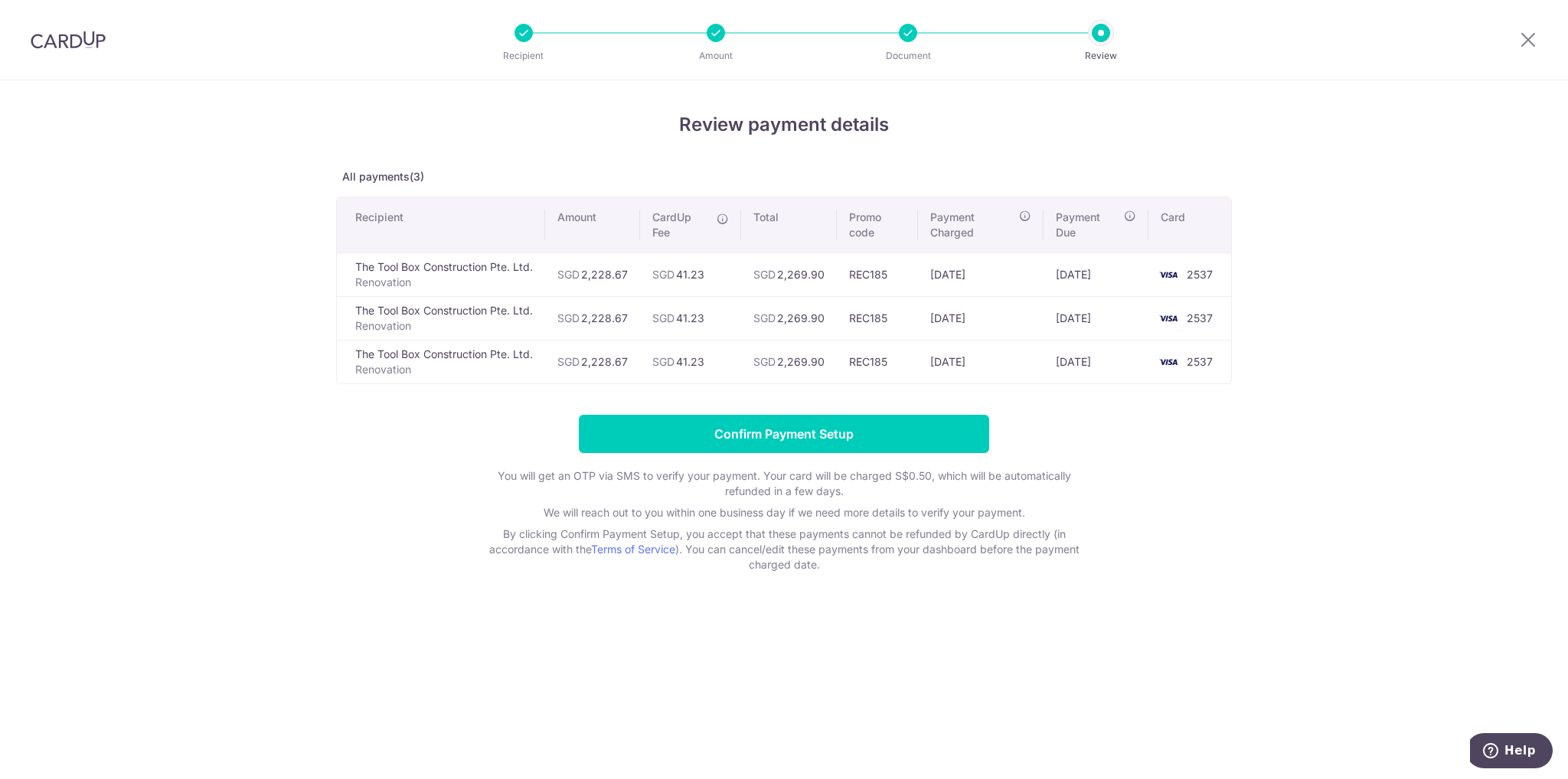
click at [1459, 518] on div "Review payment details All payments(3) Recipient Amount CardUp Fee Total Promo …" at bounding box center [784, 429] width 1568 height 699
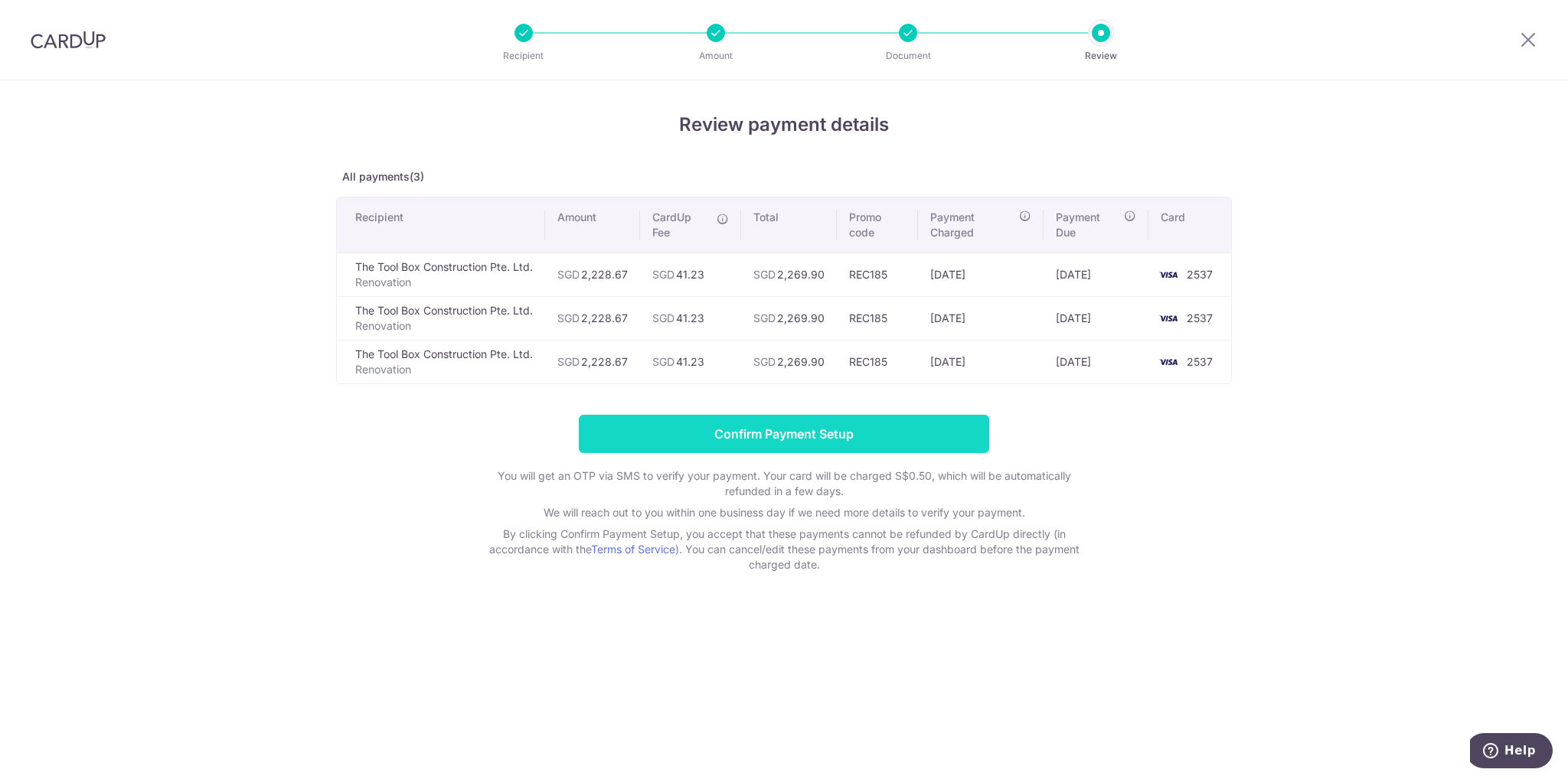
click at [866, 426] on input "Confirm Payment Setup" at bounding box center [784, 434] width 410 height 38
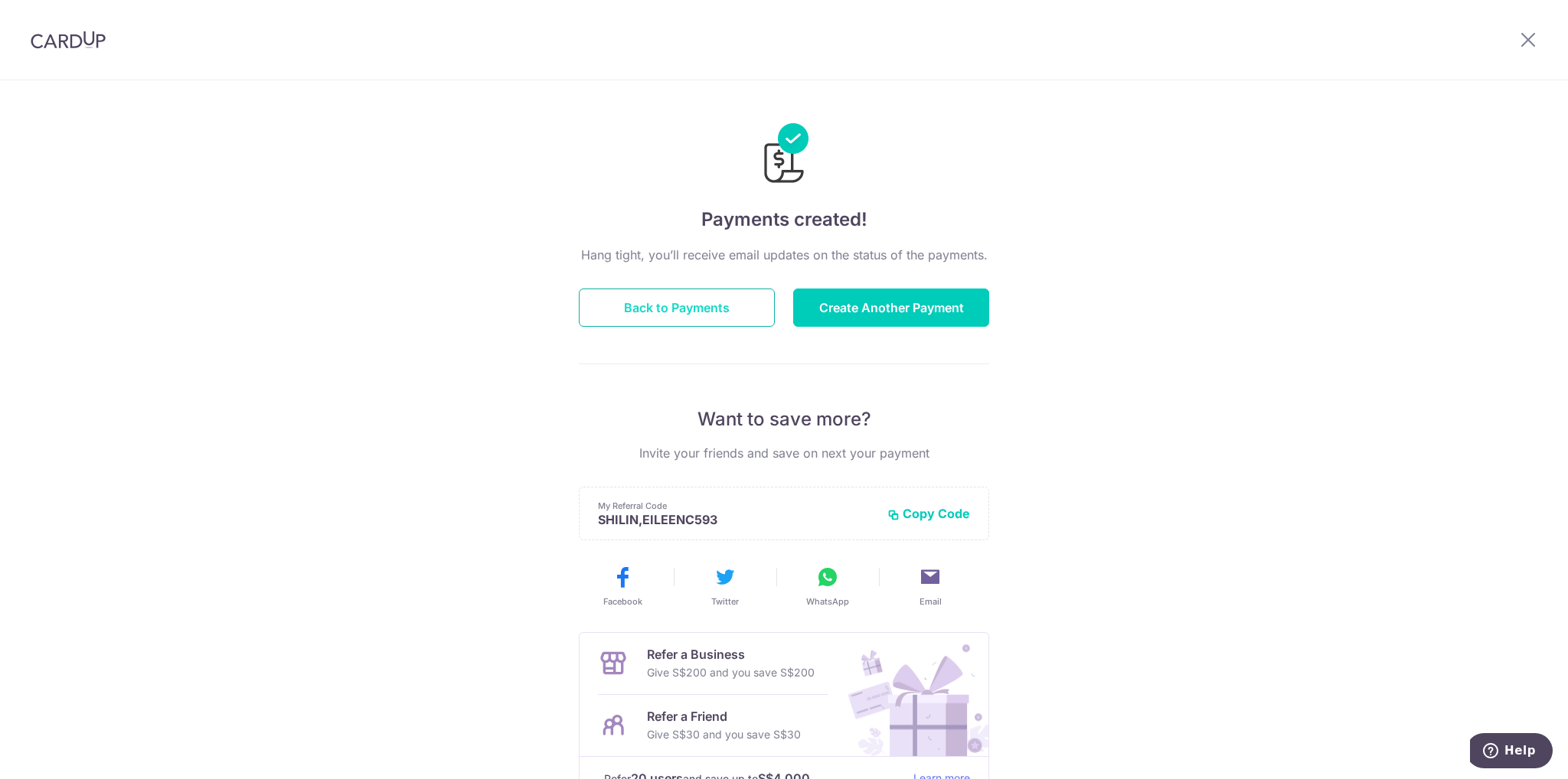
click at [691, 322] on button "Back to Payments" at bounding box center [676, 308] width 196 height 38
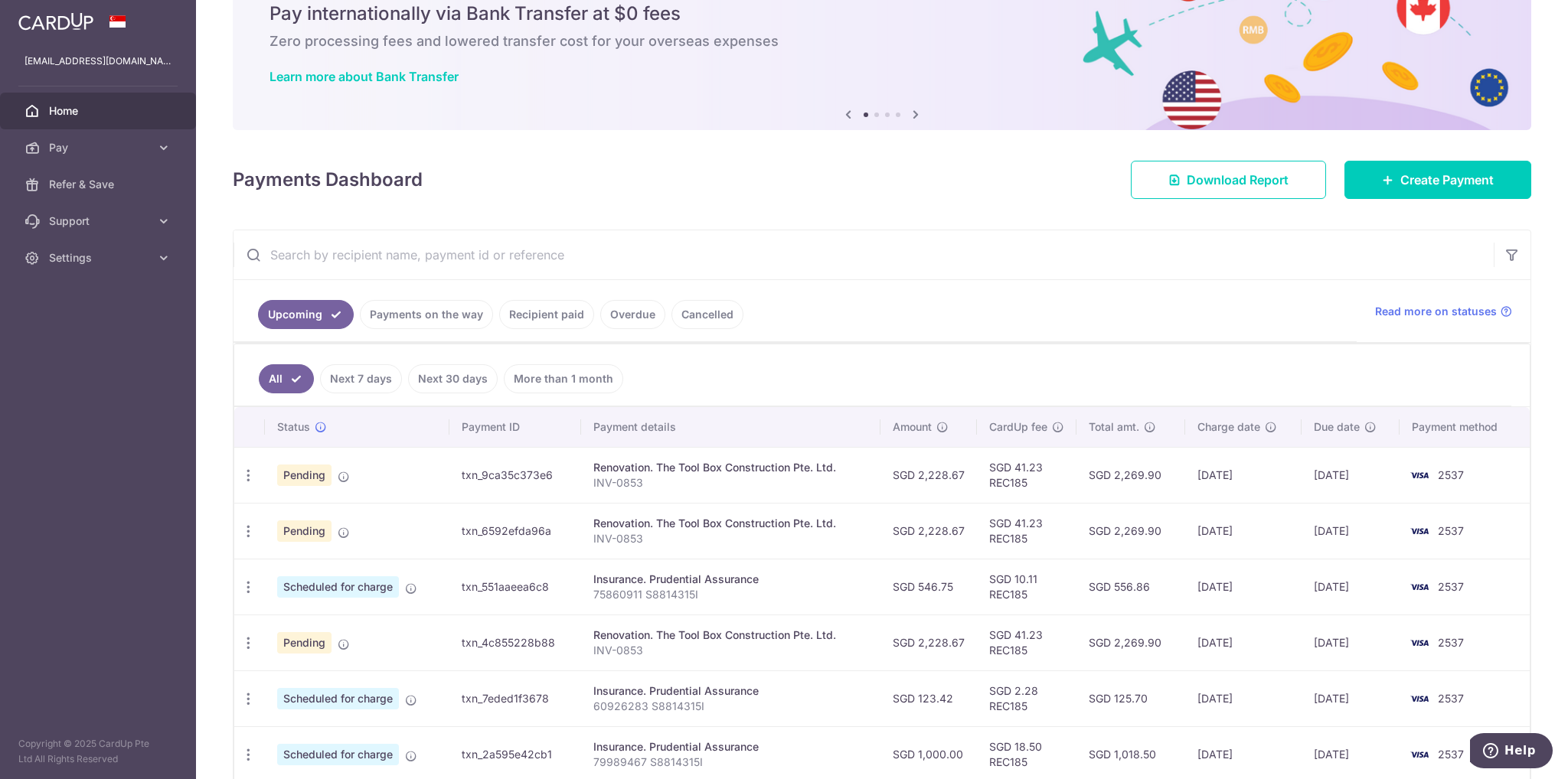
scroll to position [230, 0]
